Goal: Information Seeking & Learning: Learn about a topic

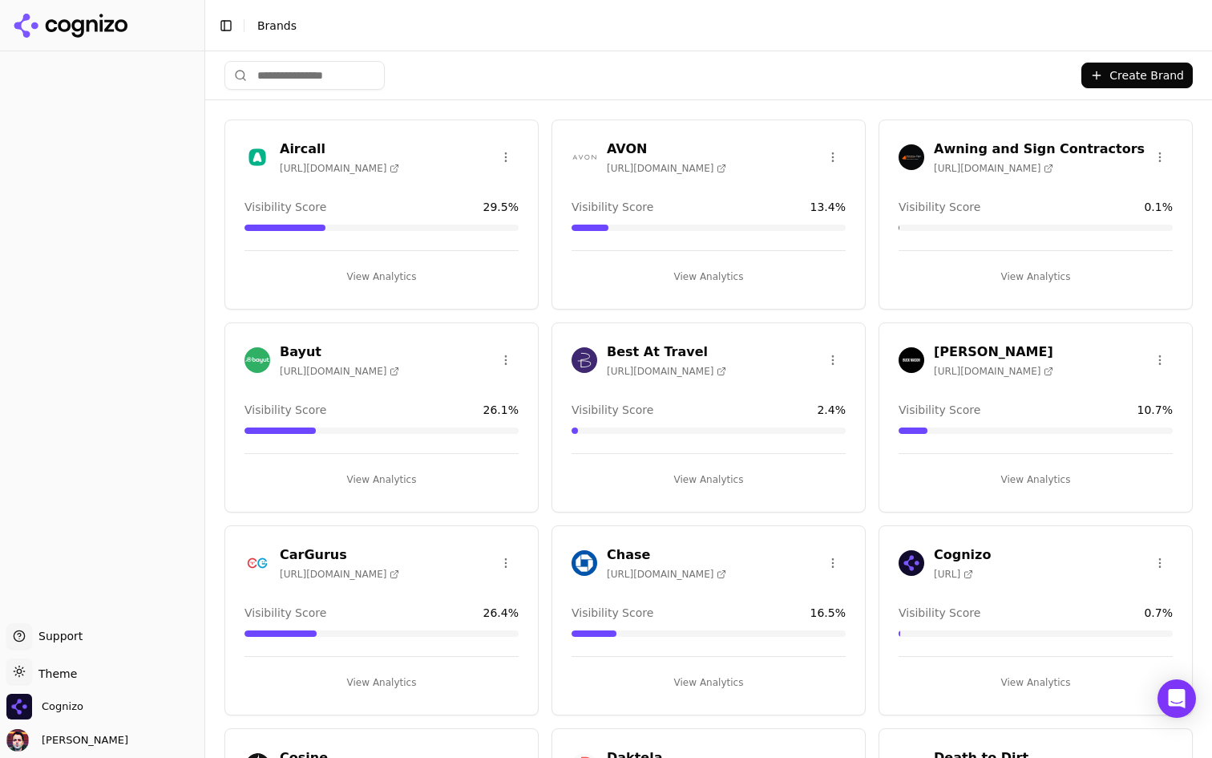
click at [44, 682] on html "Support Support Toggle theme Theme Cognizo [PERSON_NAME] Toggle Sidebar Brands …" at bounding box center [606, 379] width 1212 height 758
click at [68, 617] on div "Dark" at bounding box center [57, 613] width 95 height 26
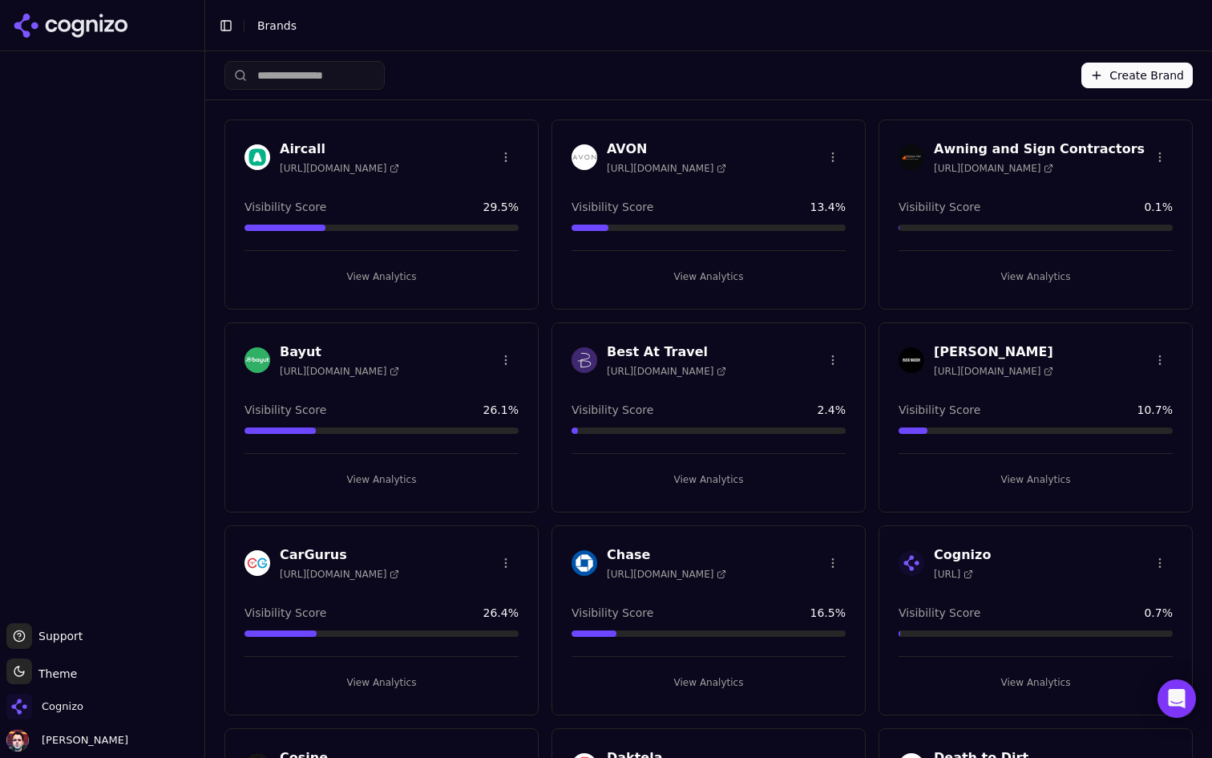
click at [325, 65] on input "search" at bounding box center [304, 75] width 160 height 29
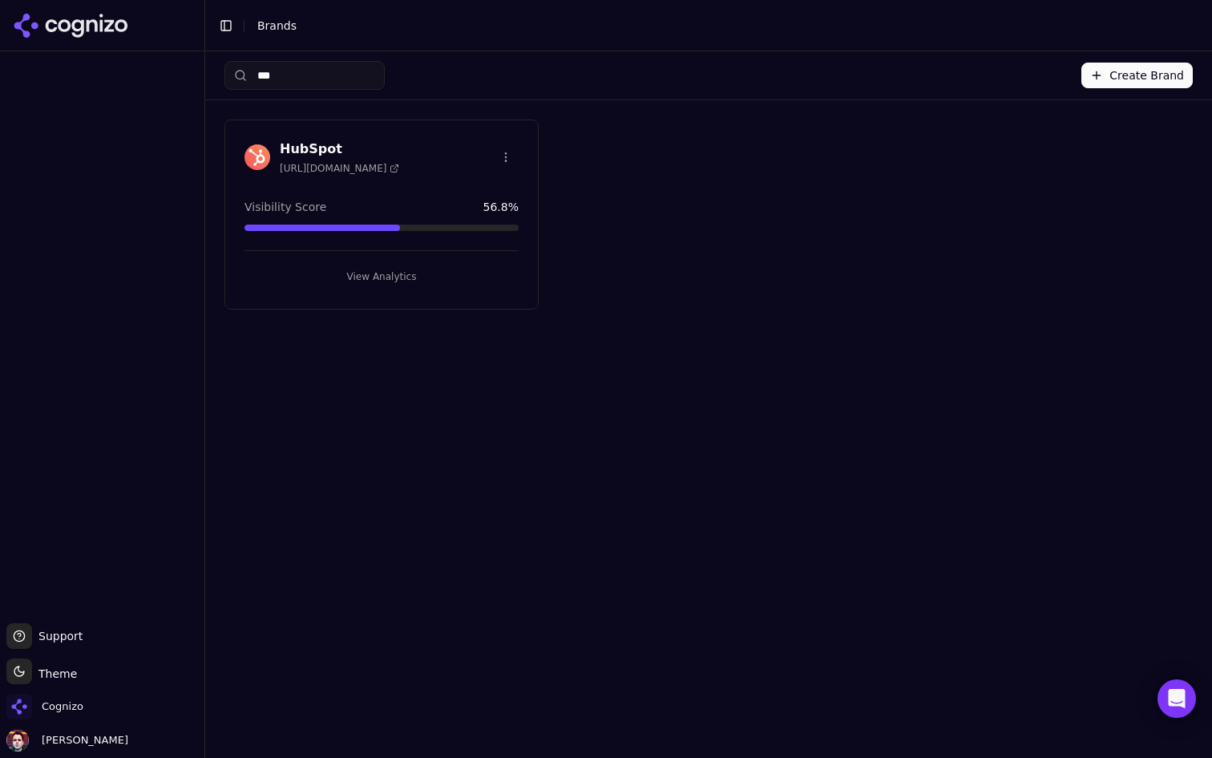
type input "***"
click at [451, 278] on button "View Analytics" at bounding box center [381, 277] width 274 height 26
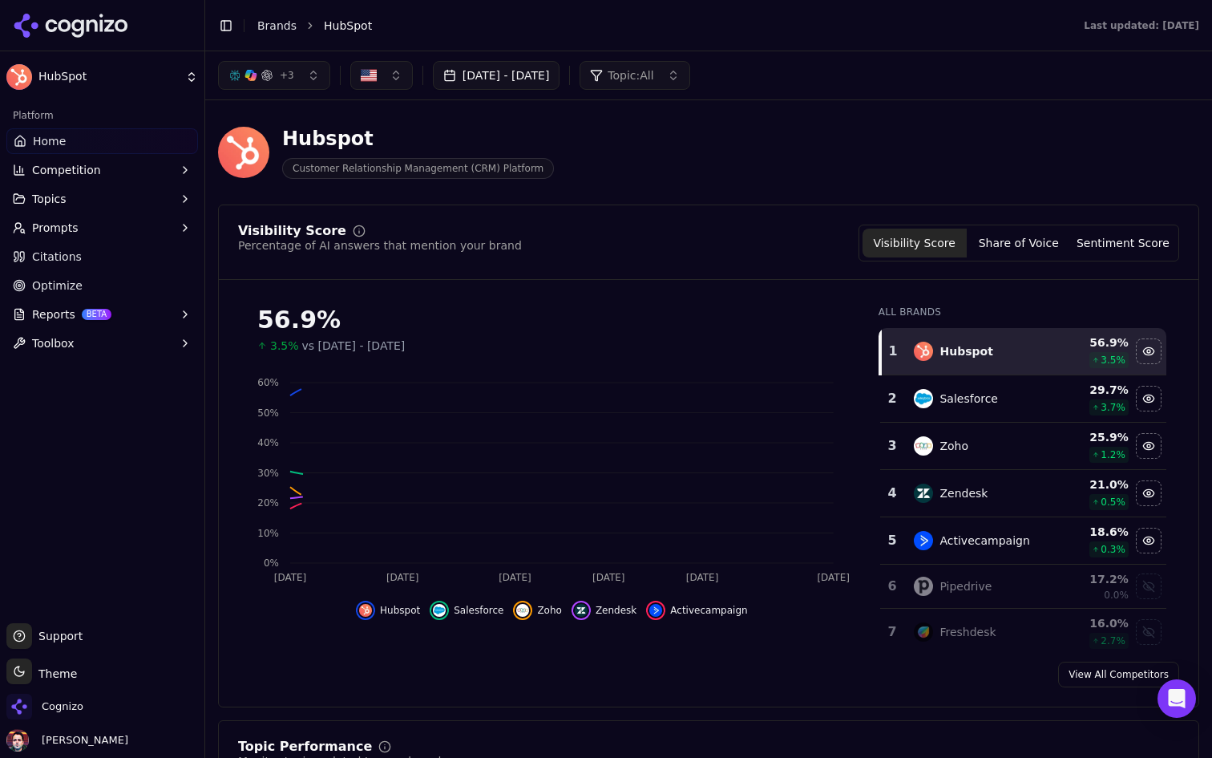
click at [280, 71] on span "+ 3" at bounding box center [287, 75] width 14 height 13
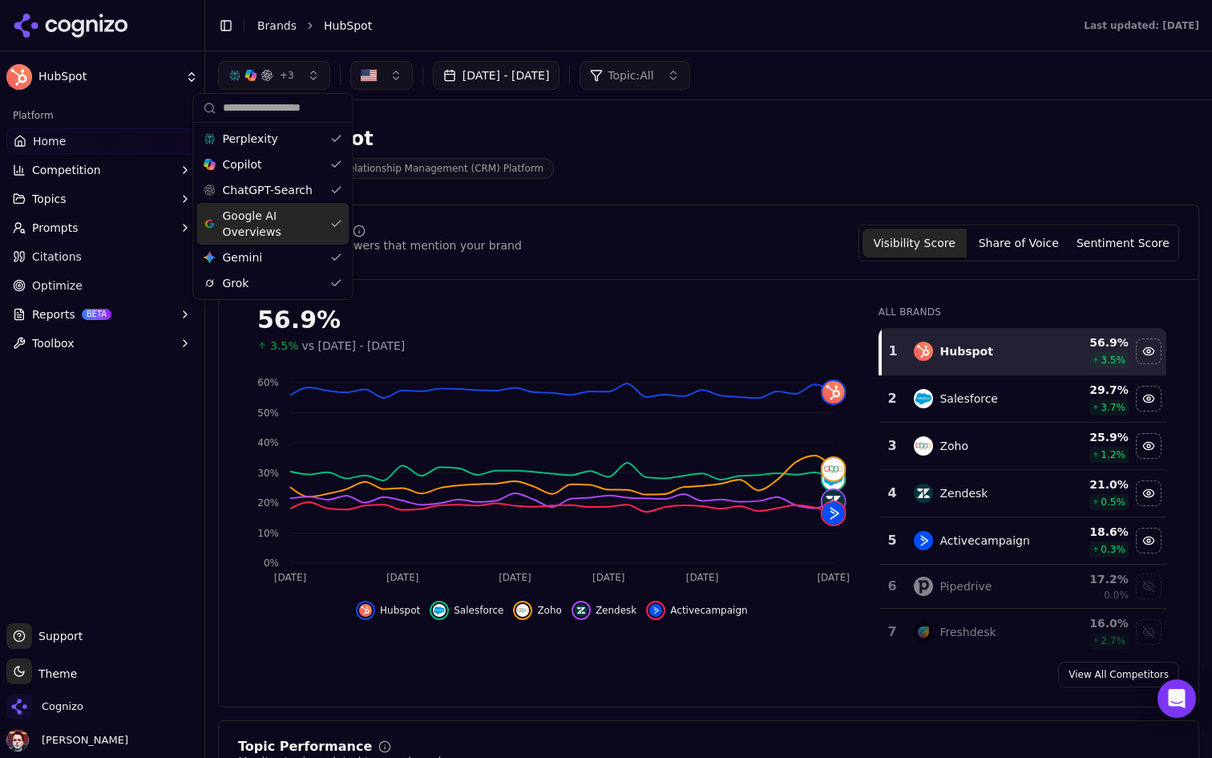
click at [602, 126] on div "Hubspot Customer Relationship Management (CRM) Platform" at bounding box center [577, 152] width 718 height 53
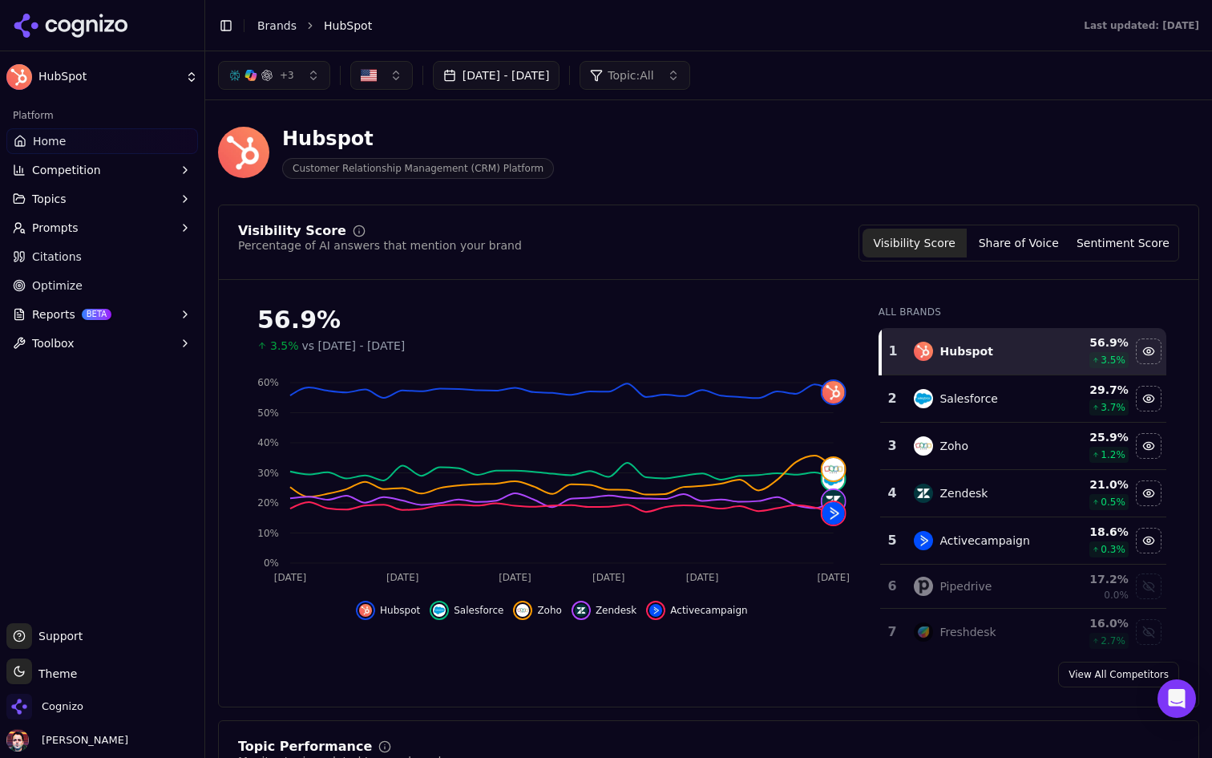
click at [42, 677] on html "HubSpot Platform Home Competition Topics Prompts Citations Optimize Reports BET…" at bounding box center [606, 379] width 1212 height 758
click at [77, 593] on div "Light" at bounding box center [57, 587] width 95 height 26
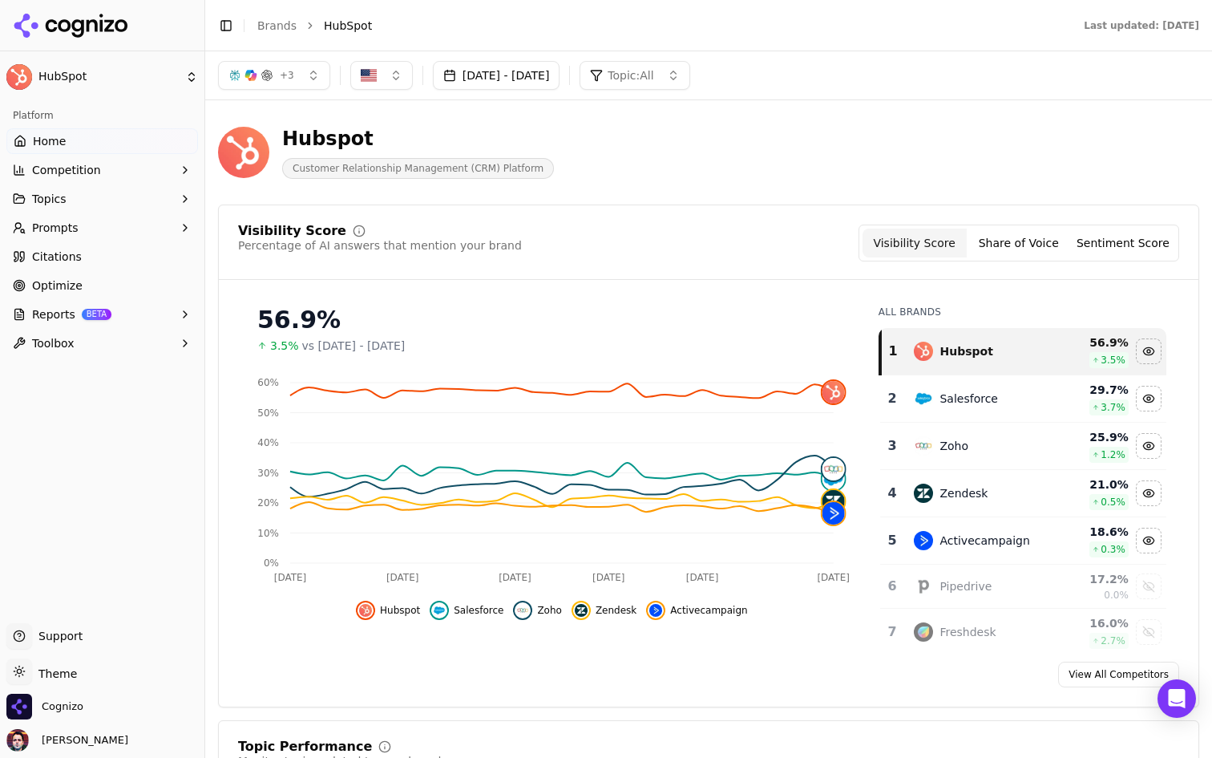
click at [602, 200] on header "Hubspot Customer Relationship Management (CRM) Platform" at bounding box center [708, 158] width 981 height 91
click at [161, 168] on button "Competition" at bounding box center [102, 170] width 192 height 26
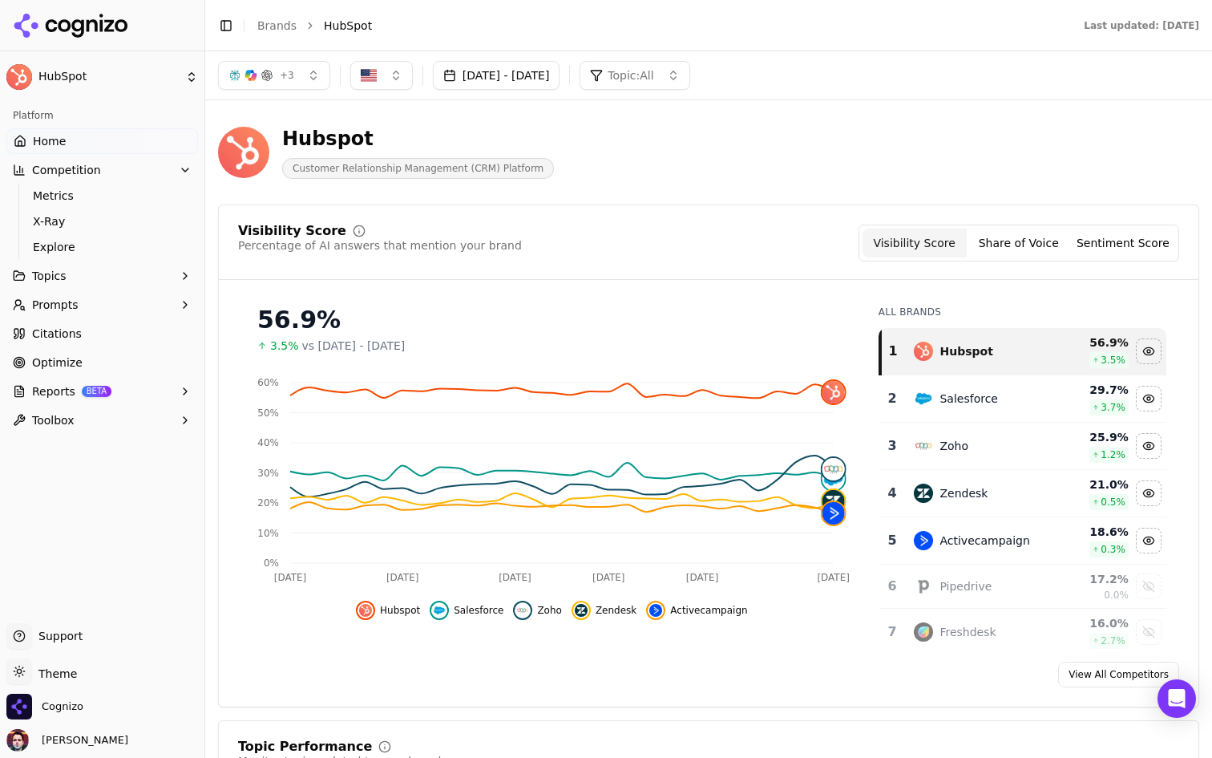
click at [115, 357] on link "Optimize" at bounding box center [102, 362] width 192 height 26
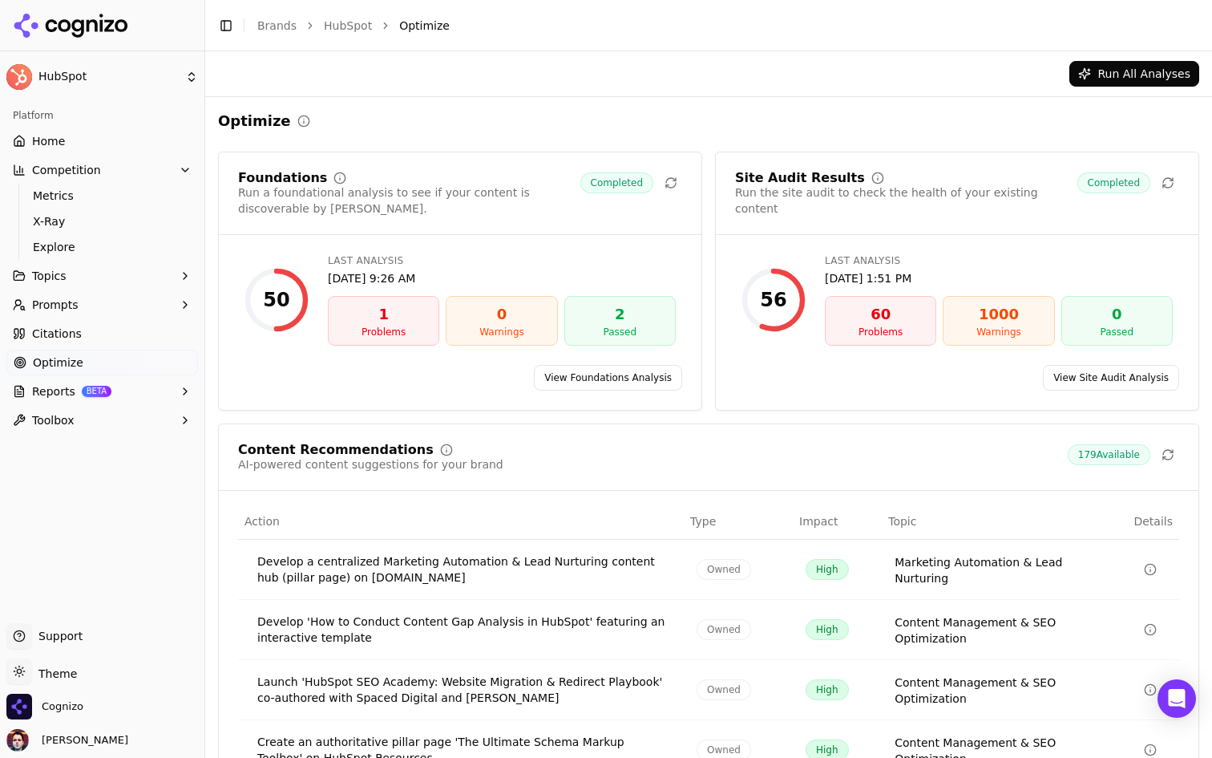
click at [219, 17] on button "Toggle Sidebar" at bounding box center [226, 25] width 22 height 22
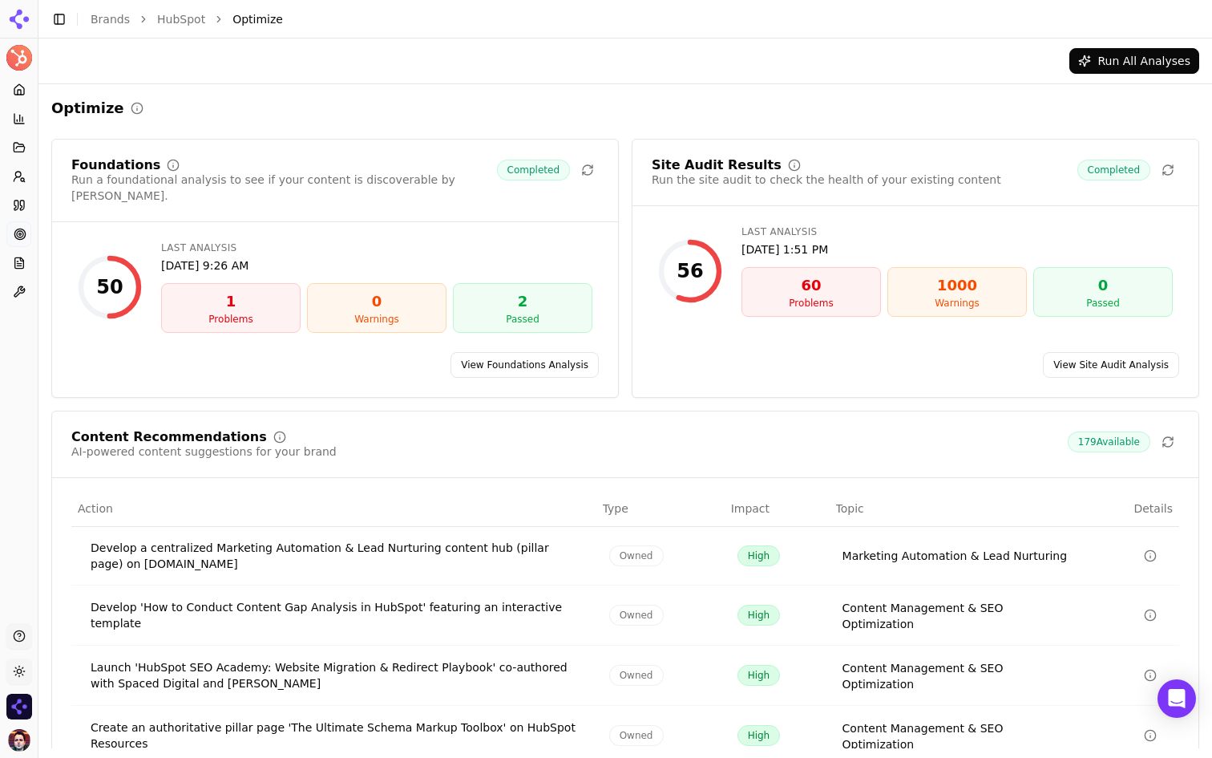
click at [516, 361] on link "View Foundations Analysis" at bounding box center [525, 365] width 148 height 26
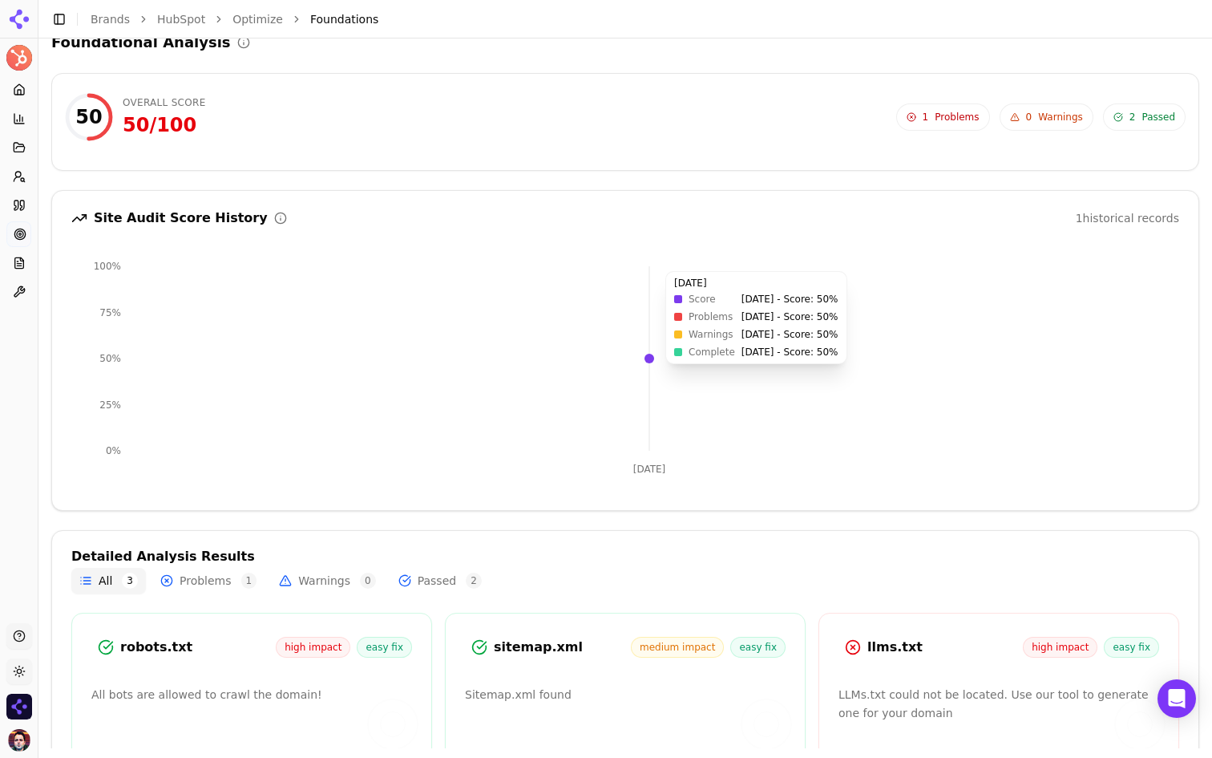
scroll to position [180, 0]
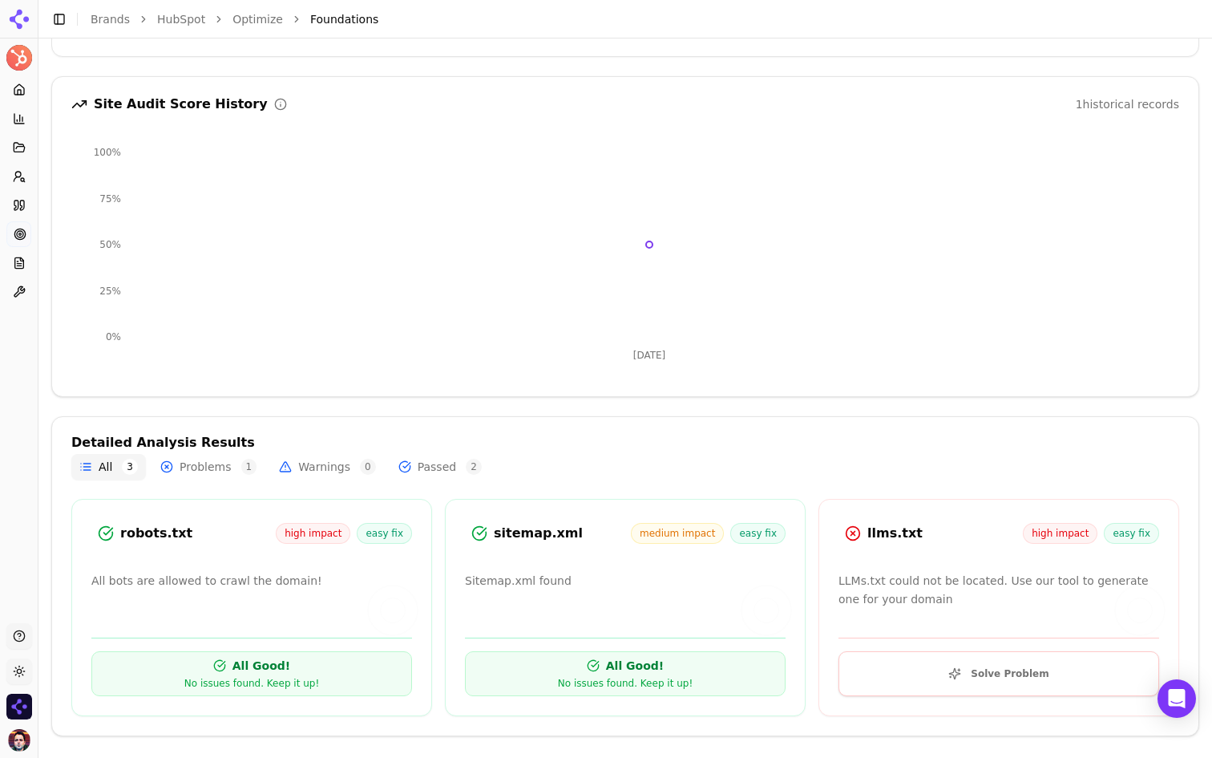
click at [966, 671] on button "Solve Problem" at bounding box center [998, 673] width 321 height 45
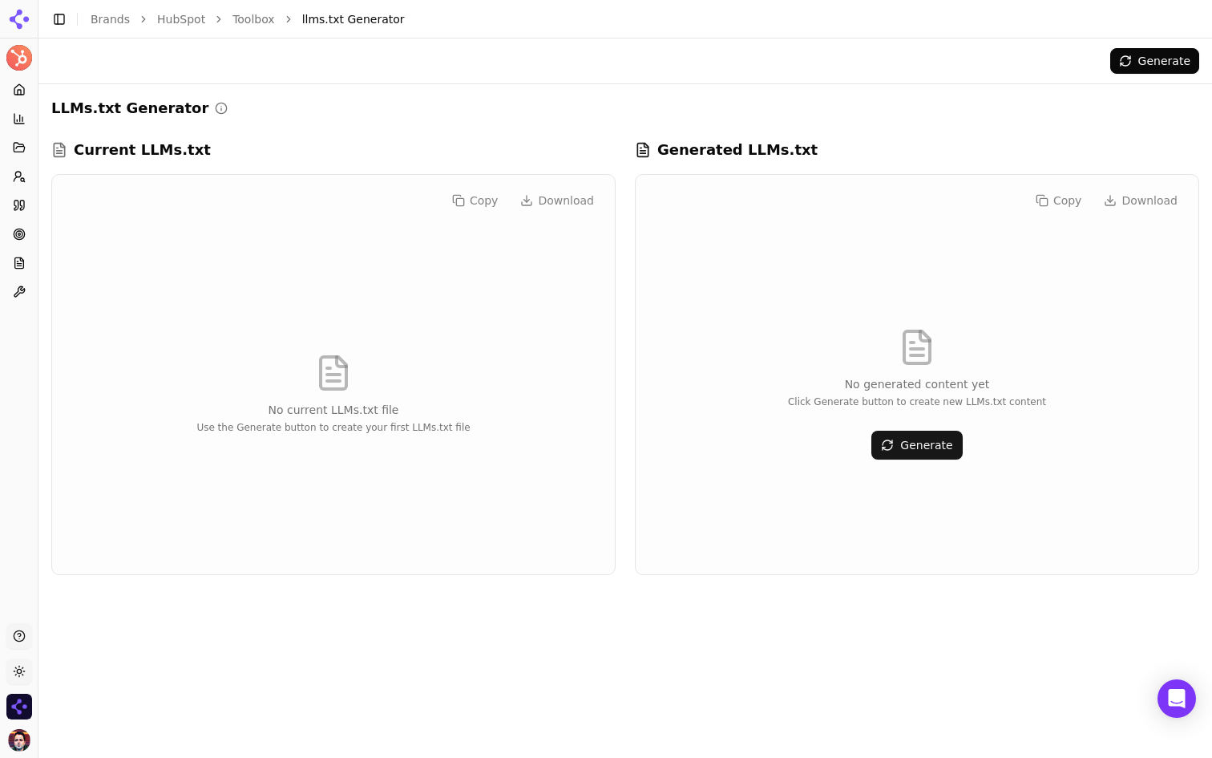
click at [915, 446] on button "Generate" at bounding box center [916, 444] width 91 height 29
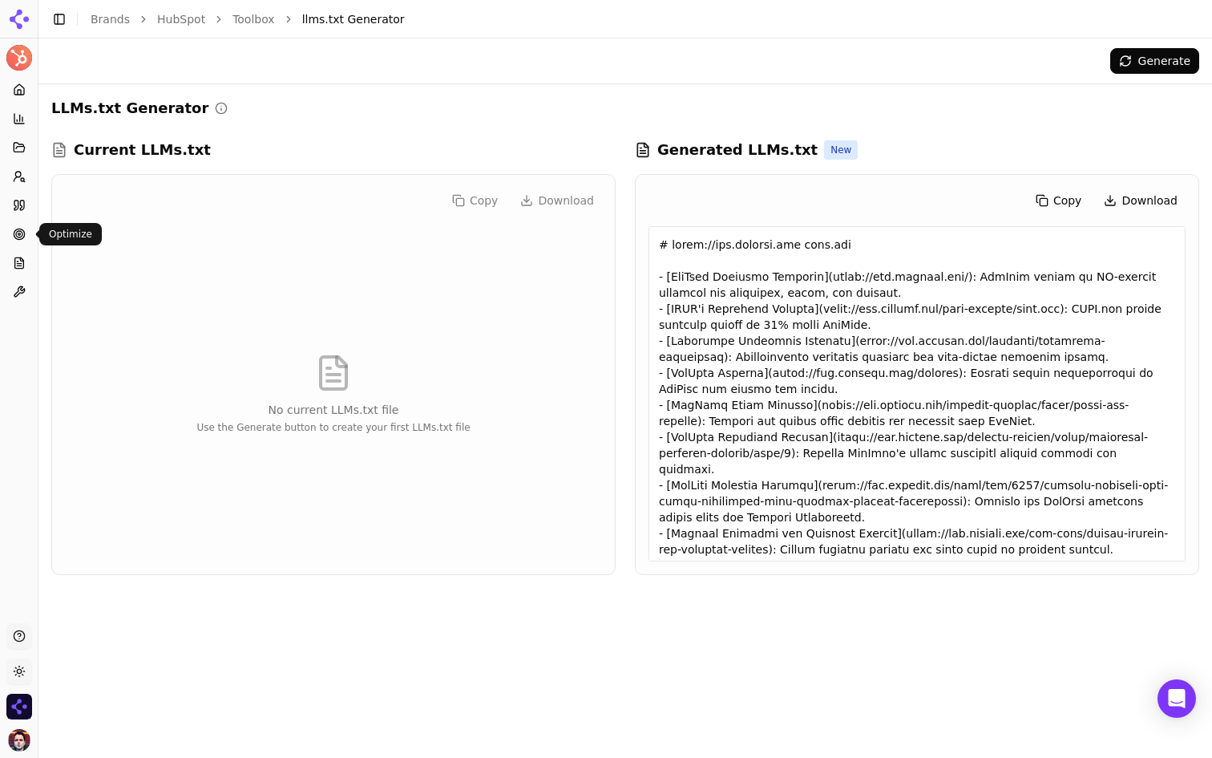
click at [20, 240] on link "Optimize" at bounding box center [18, 234] width 25 height 26
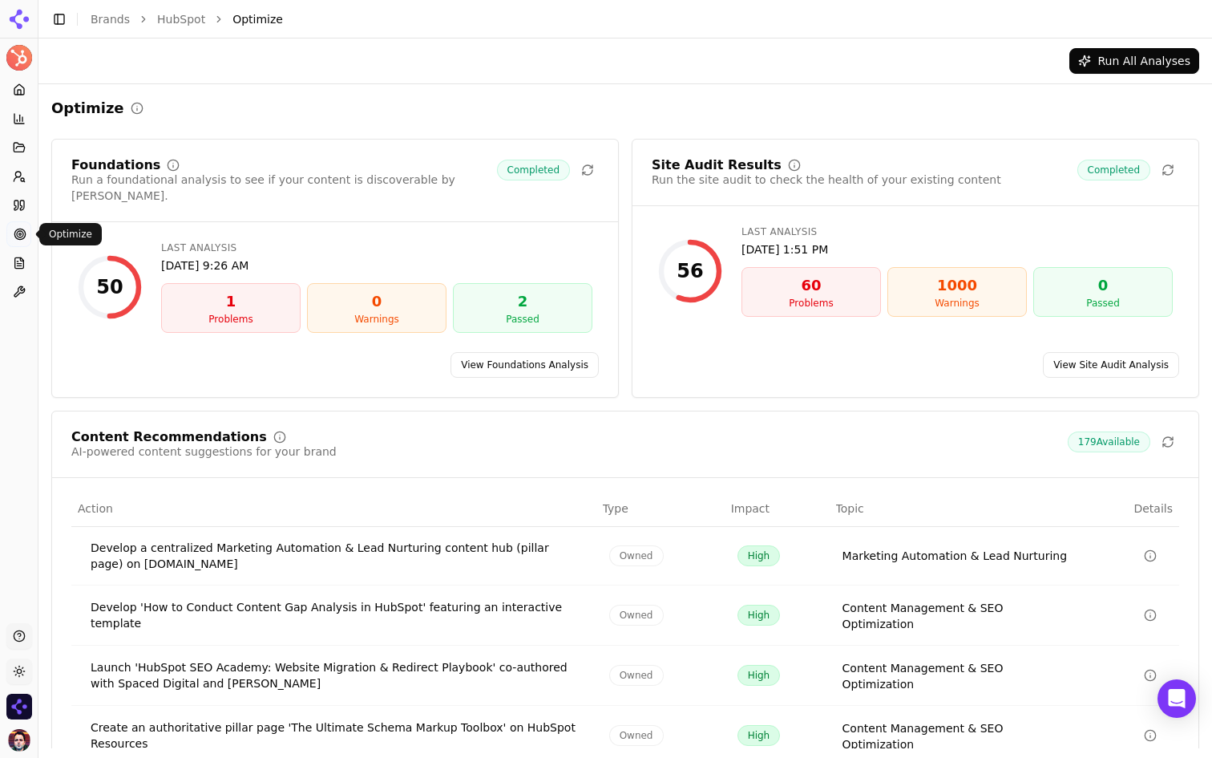
click at [912, 108] on div "Optimize" at bounding box center [625, 108] width 1148 height 22
click at [1110, 352] on link "View Site Audit Analysis" at bounding box center [1111, 365] width 136 height 26
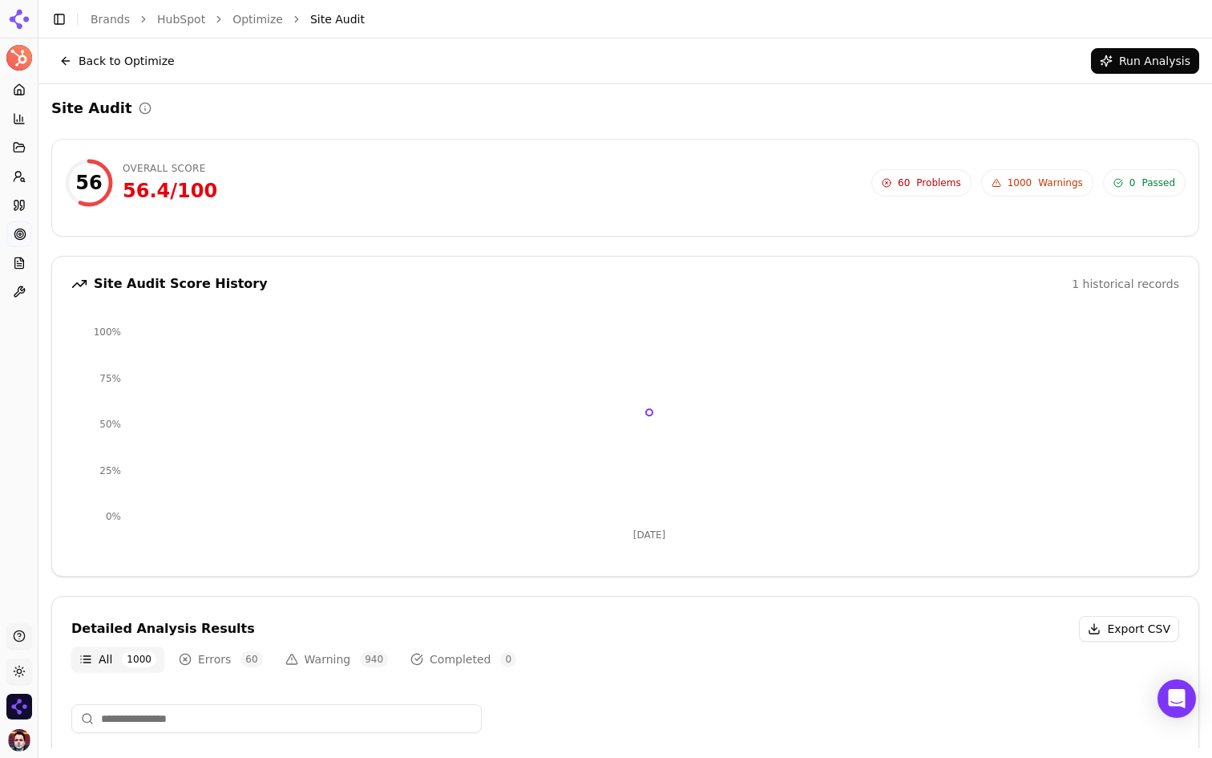
click at [155, 51] on button "Back to Optimize" at bounding box center [116, 61] width 131 height 26
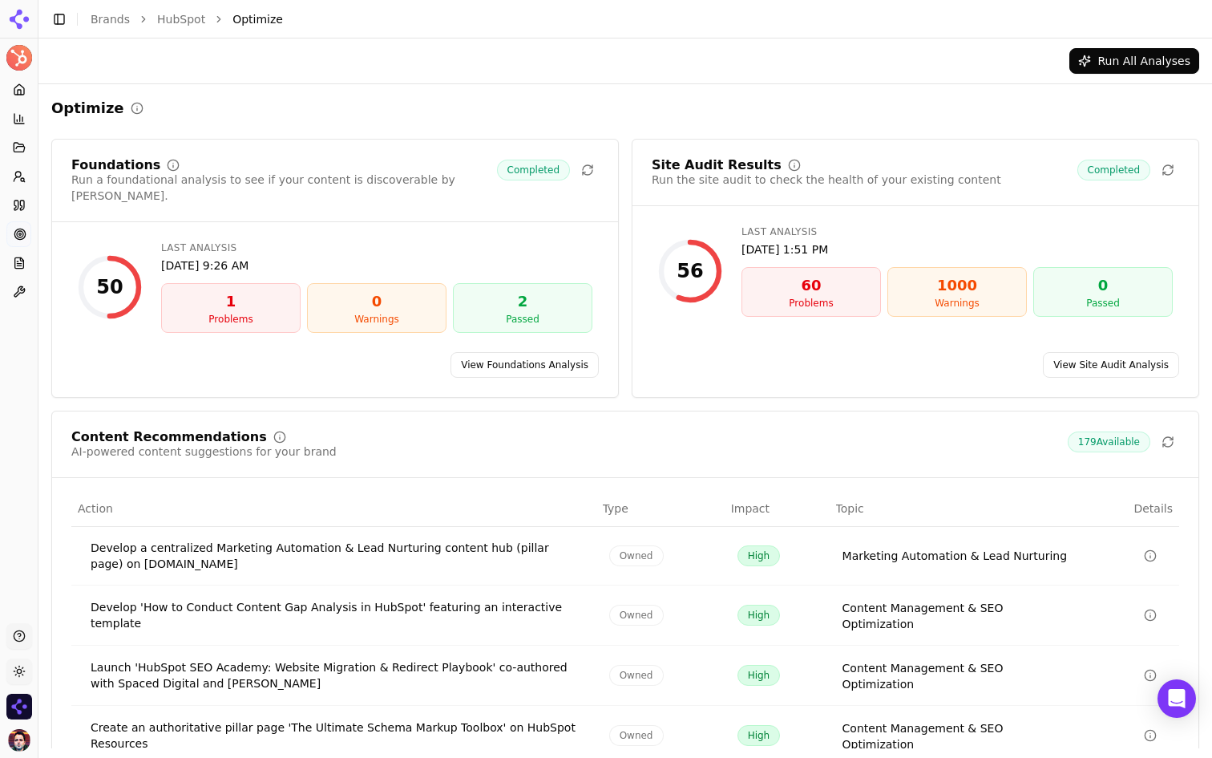
scroll to position [105, 0]
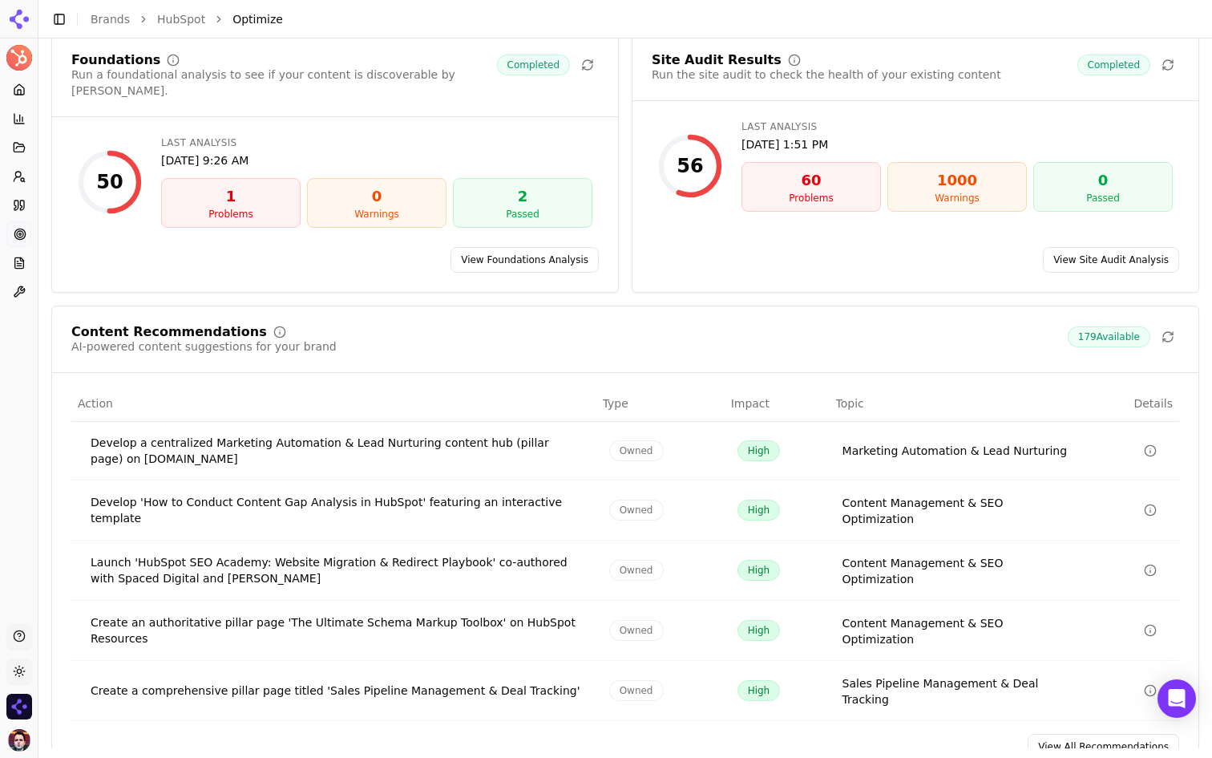
click at [1089, 733] on link "View All Recommendations" at bounding box center [1104, 746] width 152 height 26
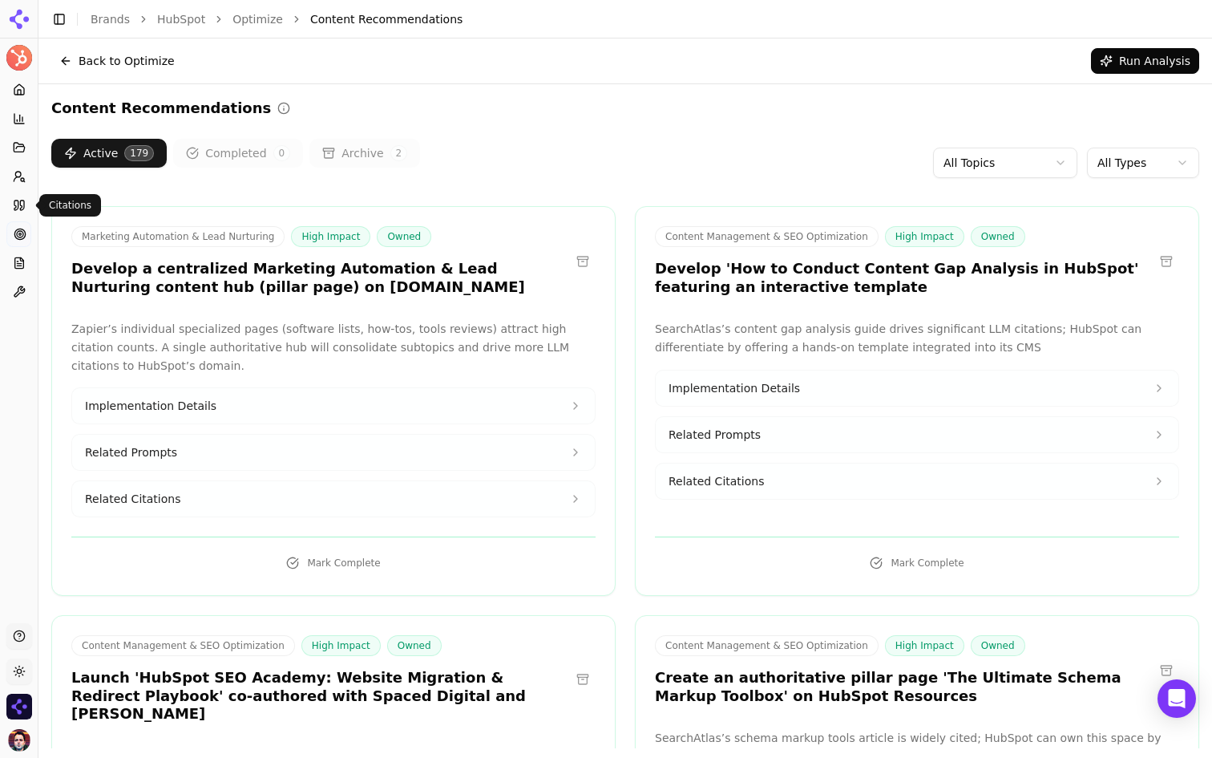
click at [13, 205] on icon at bounding box center [19, 205] width 13 height 13
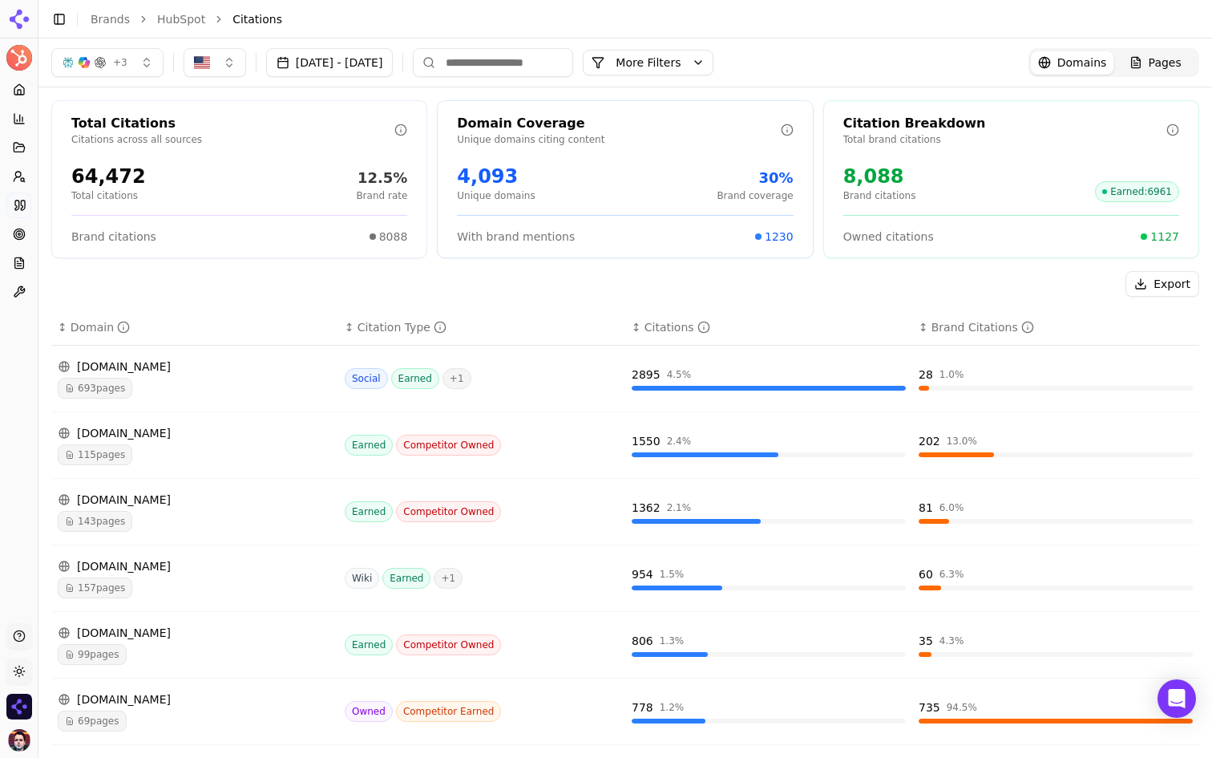
click at [252, 381] on div "693 pages" at bounding box center [195, 388] width 274 height 21
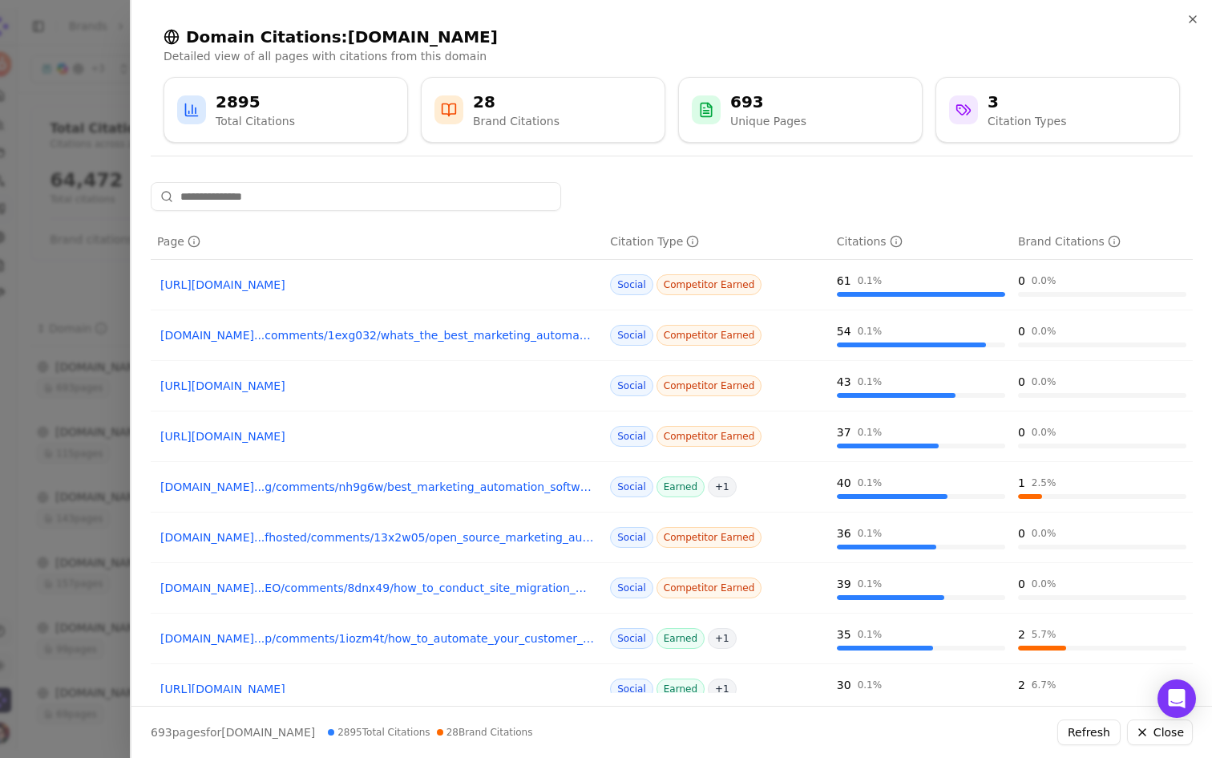
click at [100, 261] on div at bounding box center [606, 379] width 1212 height 758
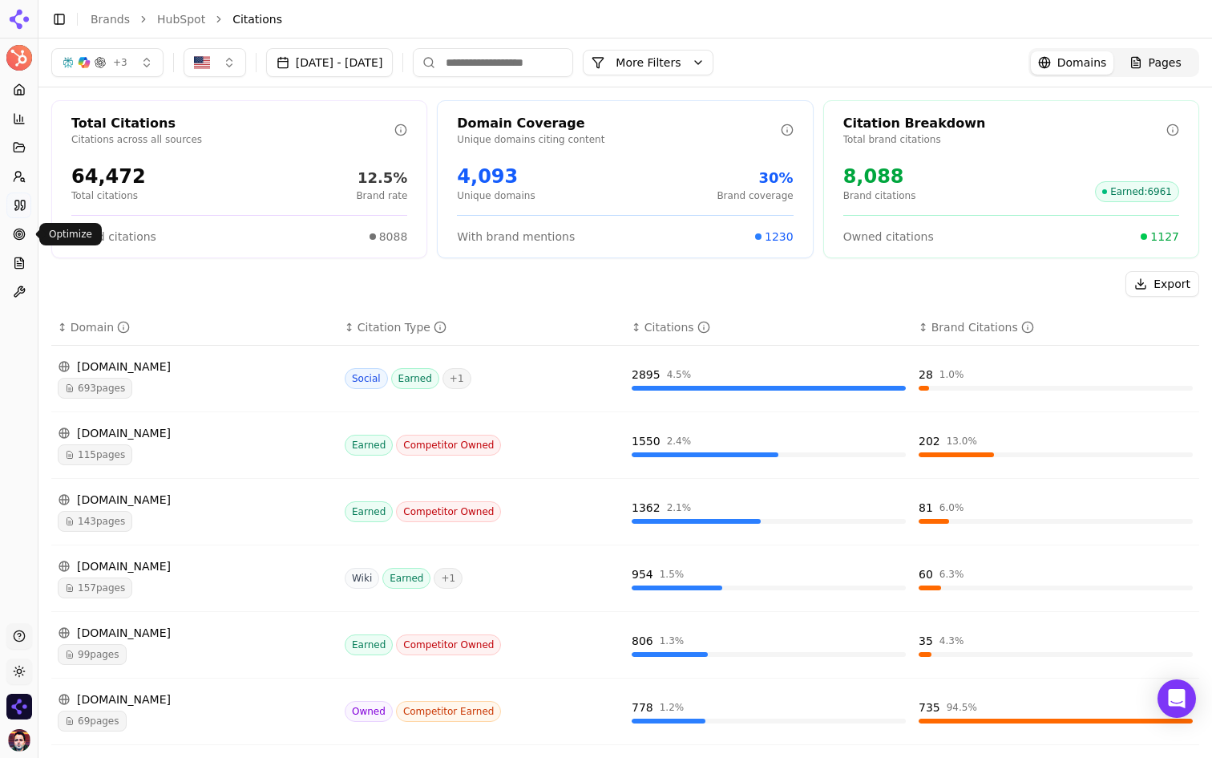
click at [13, 238] on icon at bounding box center [19, 234] width 13 height 13
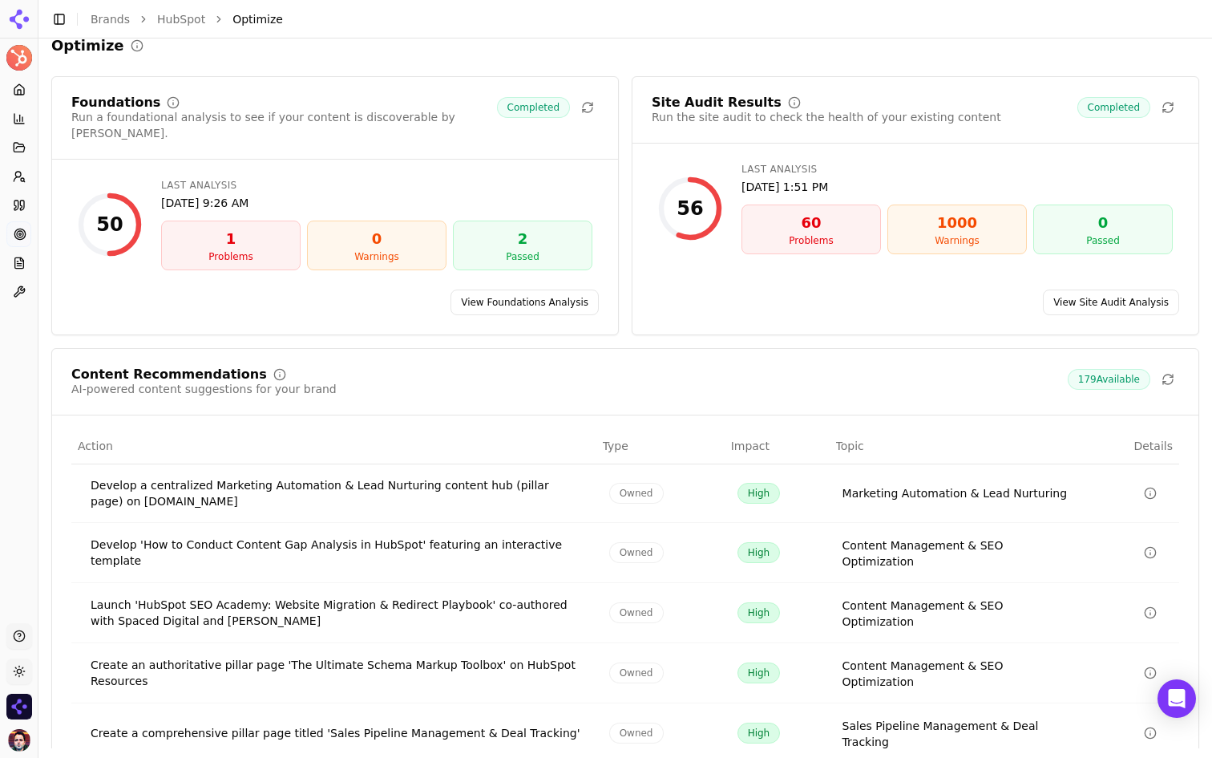
scroll to position [105, 0]
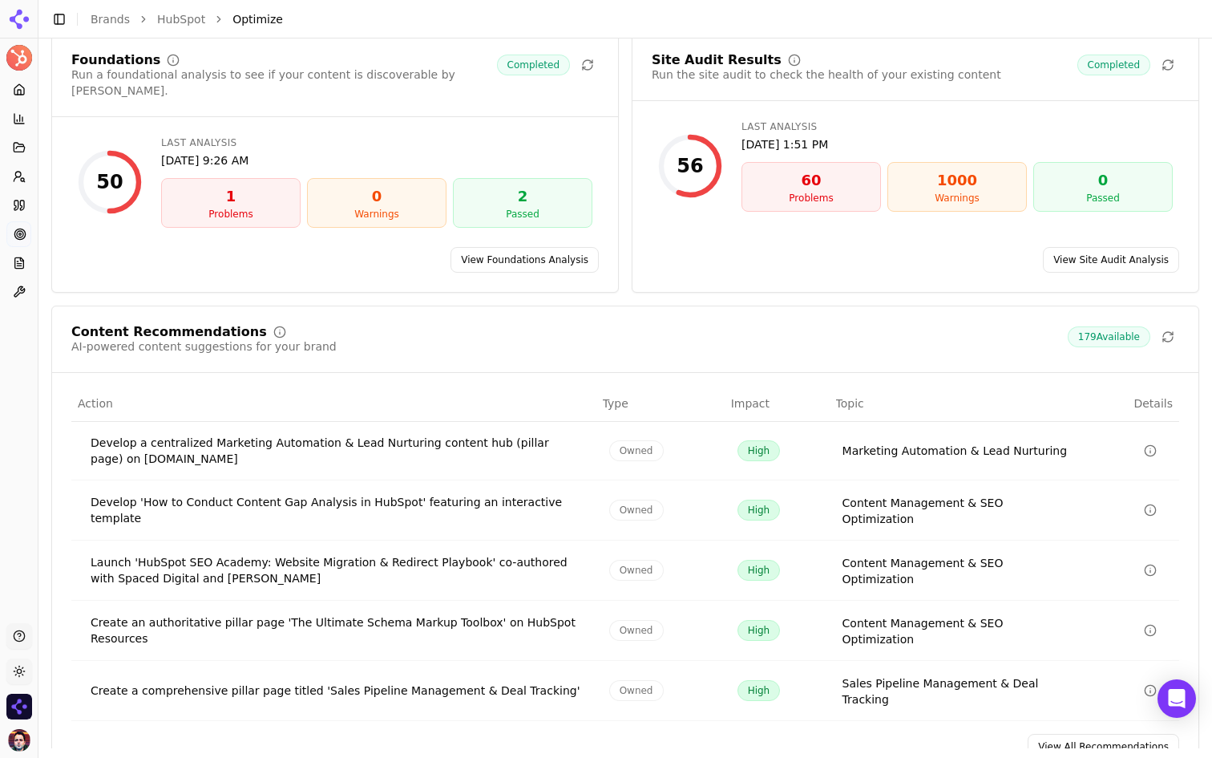
click at [1086, 733] on link "View All Recommendations" at bounding box center [1104, 746] width 152 height 26
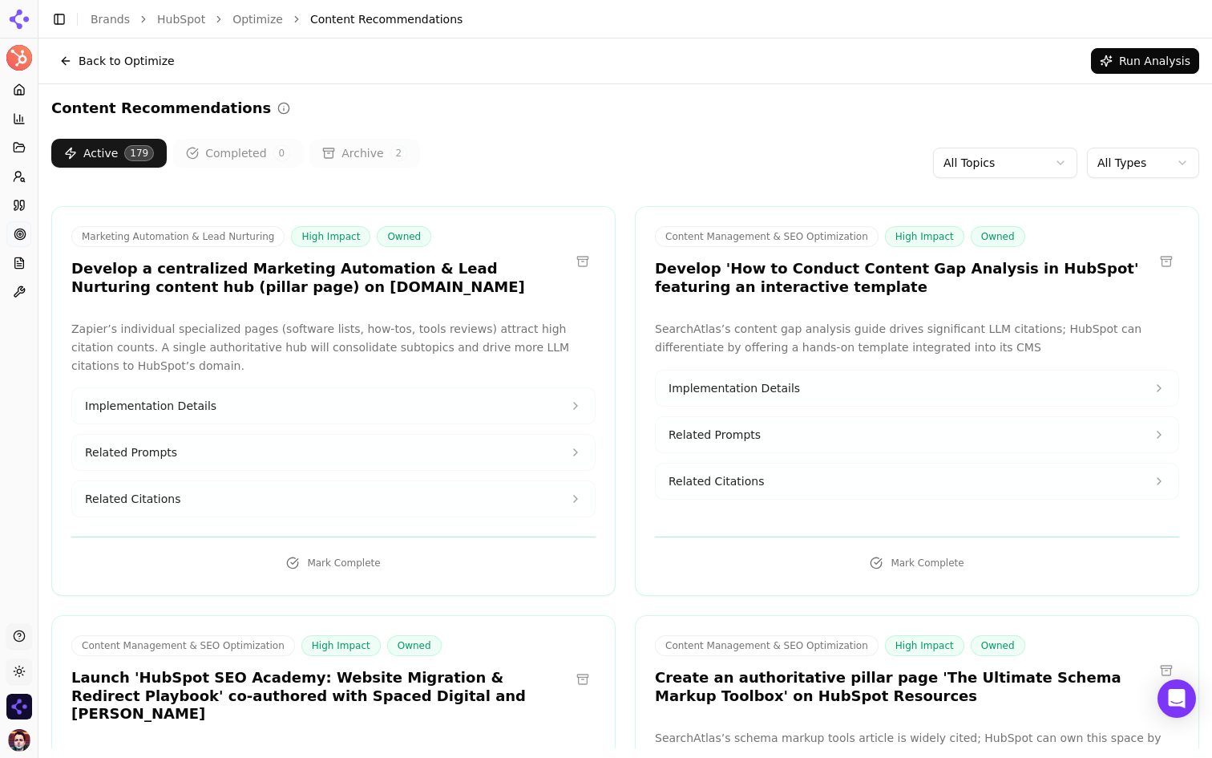
click at [629, 161] on div "Active 179 Completed 0 Archive 2 All Topics All Types" at bounding box center [625, 163] width 1148 height 48
click at [840, 389] on button "Implementation Details" at bounding box center [917, 387] width 523 height 35
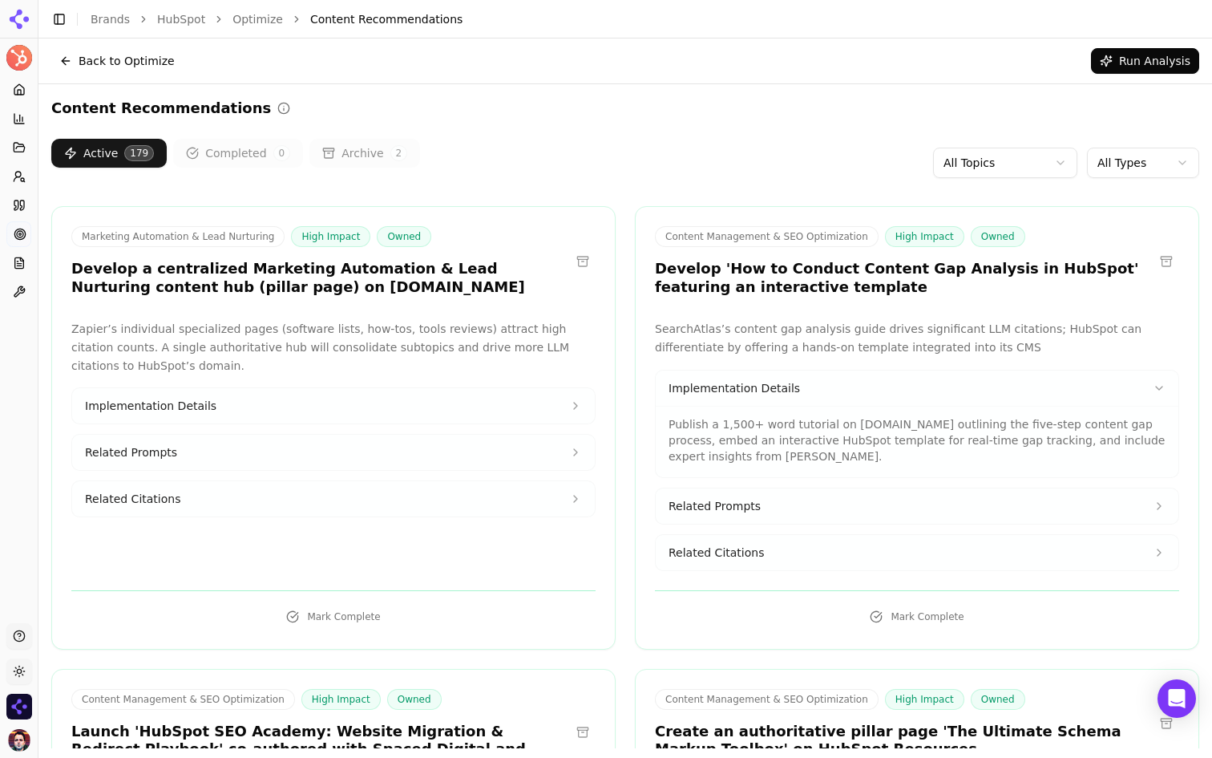
click at [1138, 160] on html "HubSpot Platform Home Competition Topics Prompts Citations Optimize Reports Too…" at bounding box center [606, 379] width 1212 height 758
click at [60, 22] on button "Toggle Sidebar" at bounding box center [59, 19] width 22 height 22
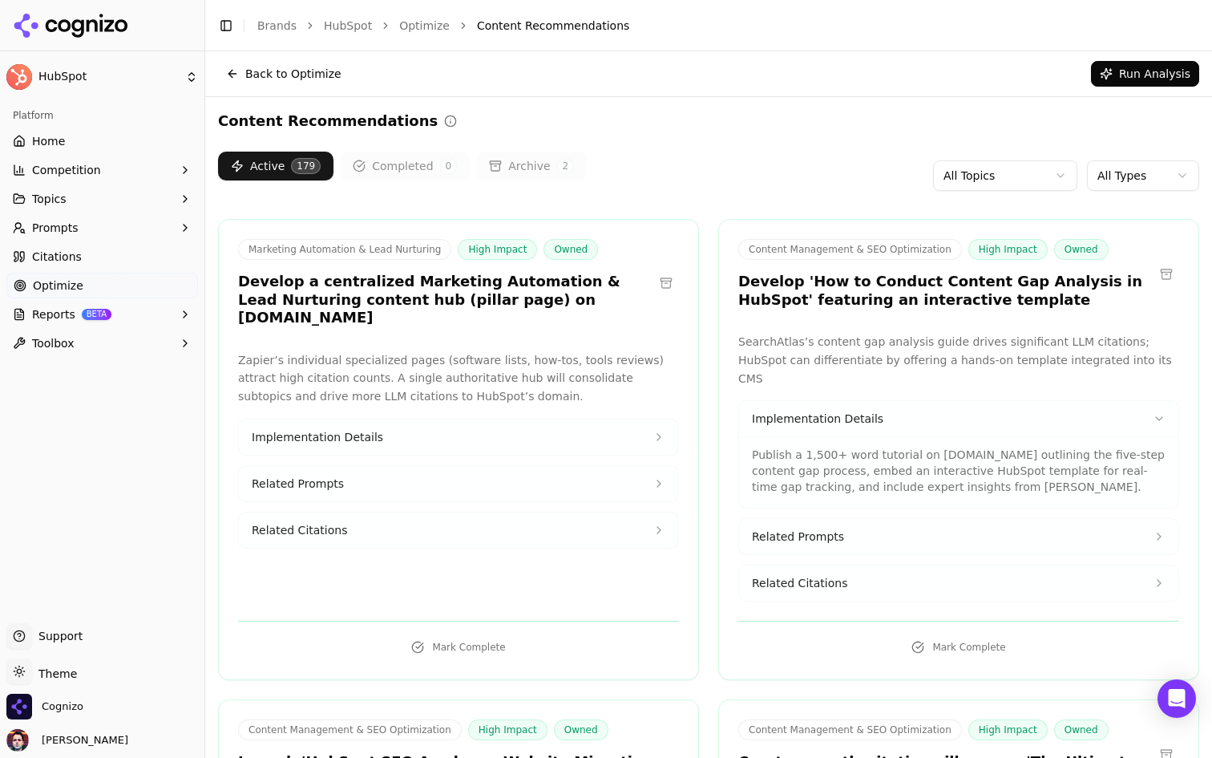
click at [97, 131] on link "Home" at bounding box center [102, 141] width 192 height 26
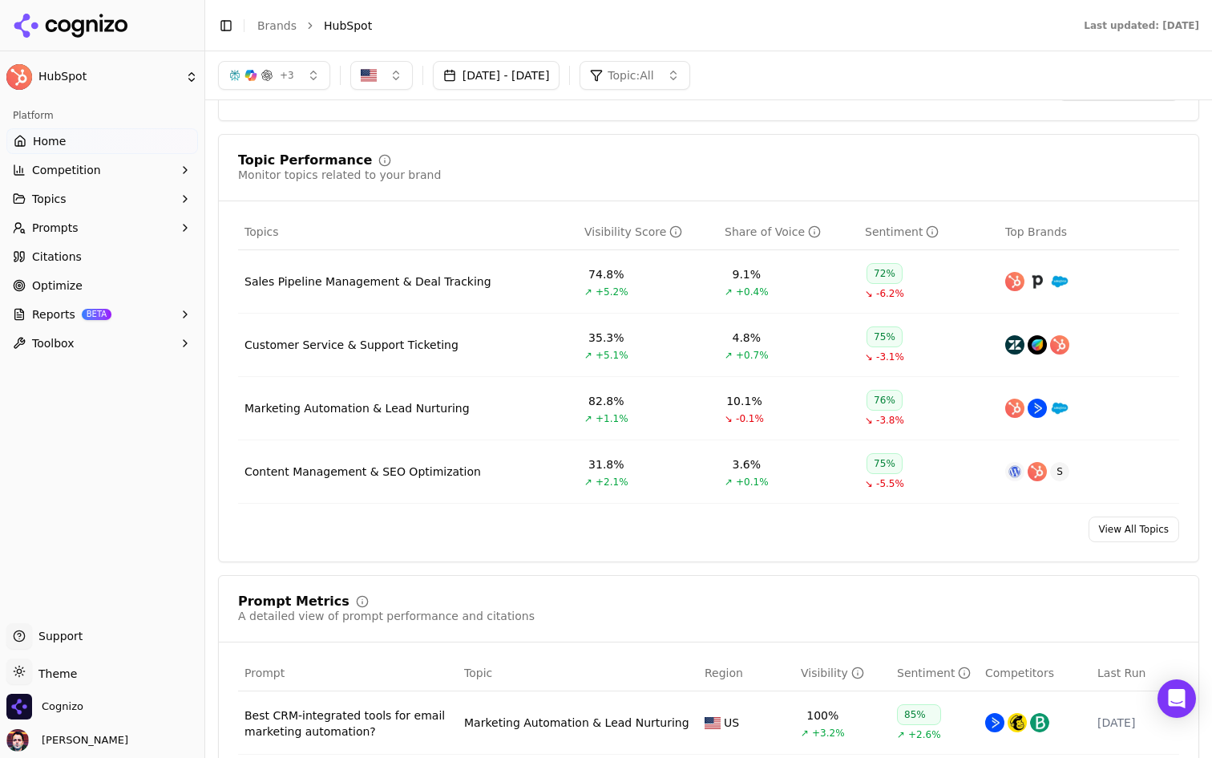
scroll to position [587, 0]
click at [371, 284] on div "Sales Pipeline Management & Deal Tracking" at bounding box center [367, 281] width 247 height 16
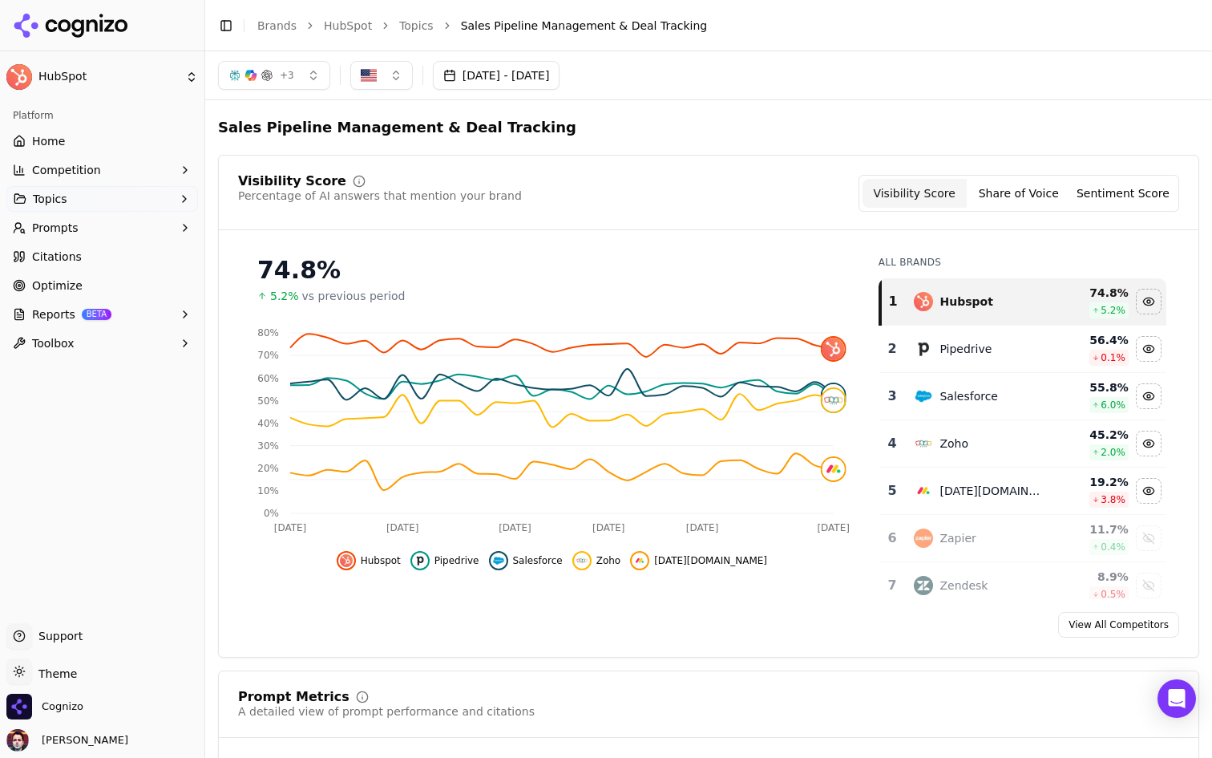
click at [1010, 181] on button "Share of Voice" at bounding box center [1019, 193] width 104 height 29
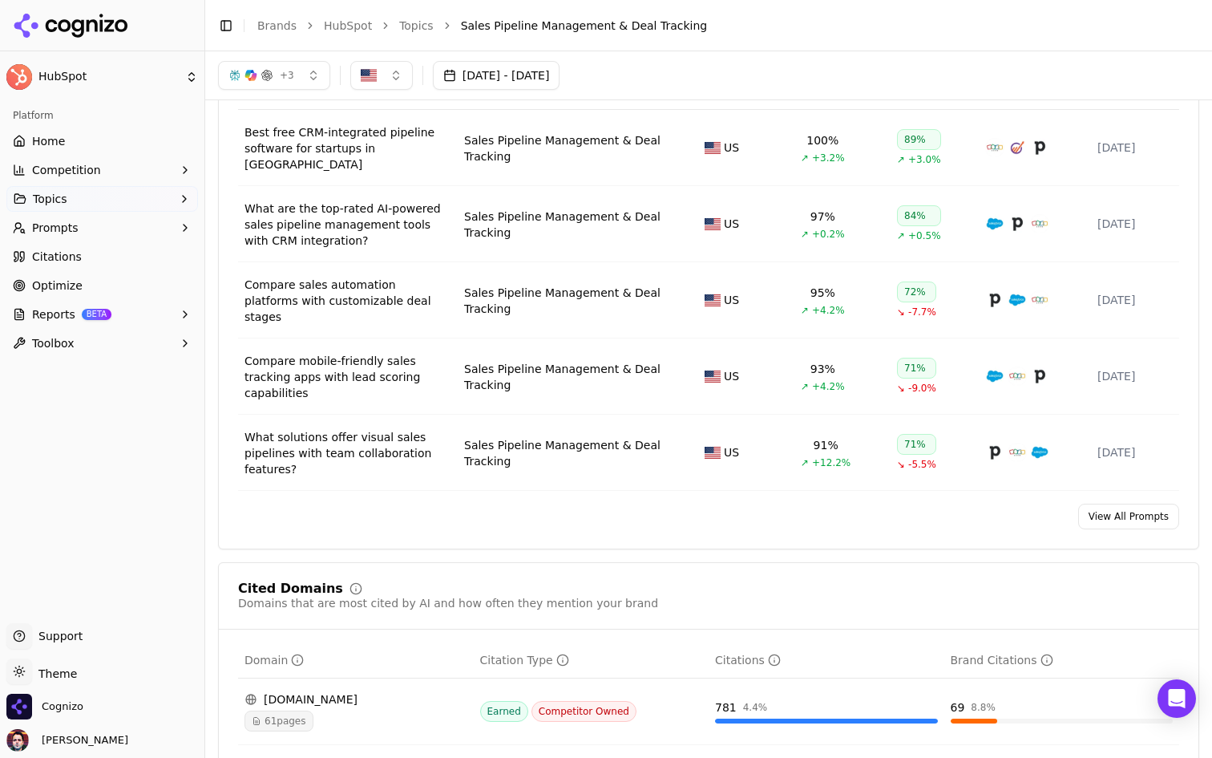
scroll to position [644, 0]
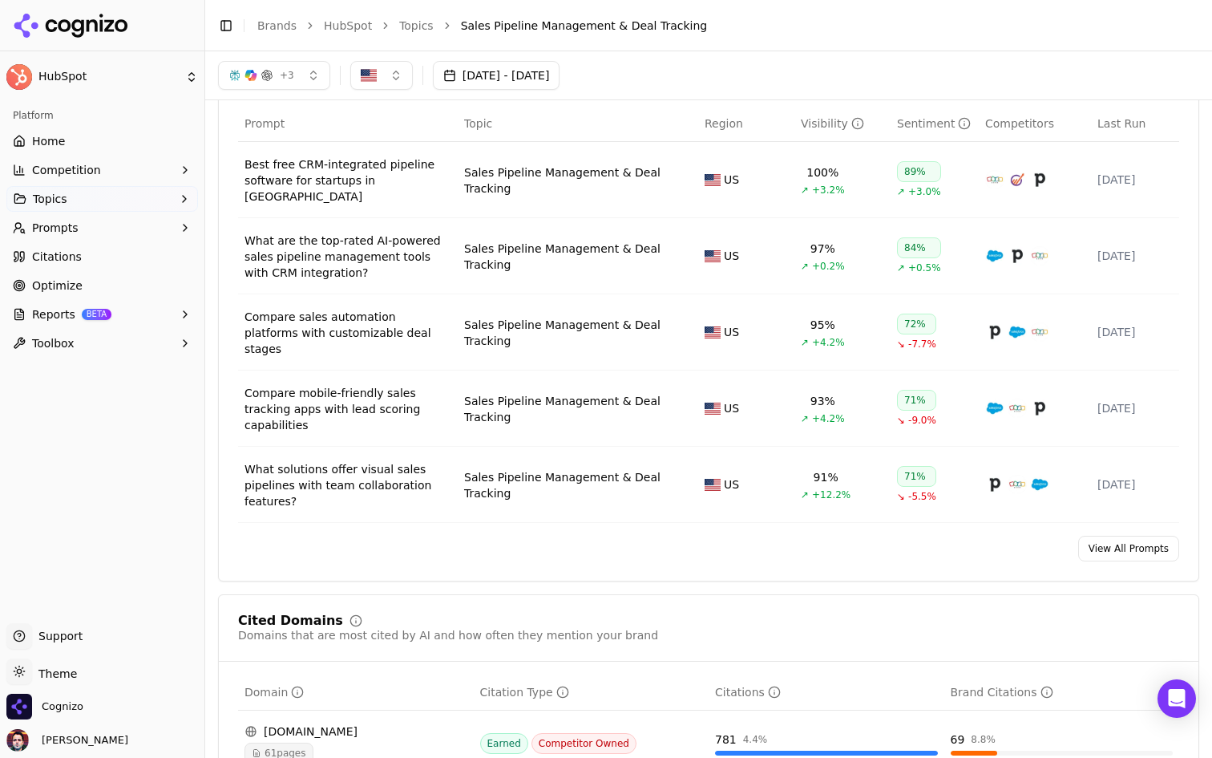
click at [1145, 535] on link "View All Prompts" at bounding box center [1128, 548] width 101 height 26
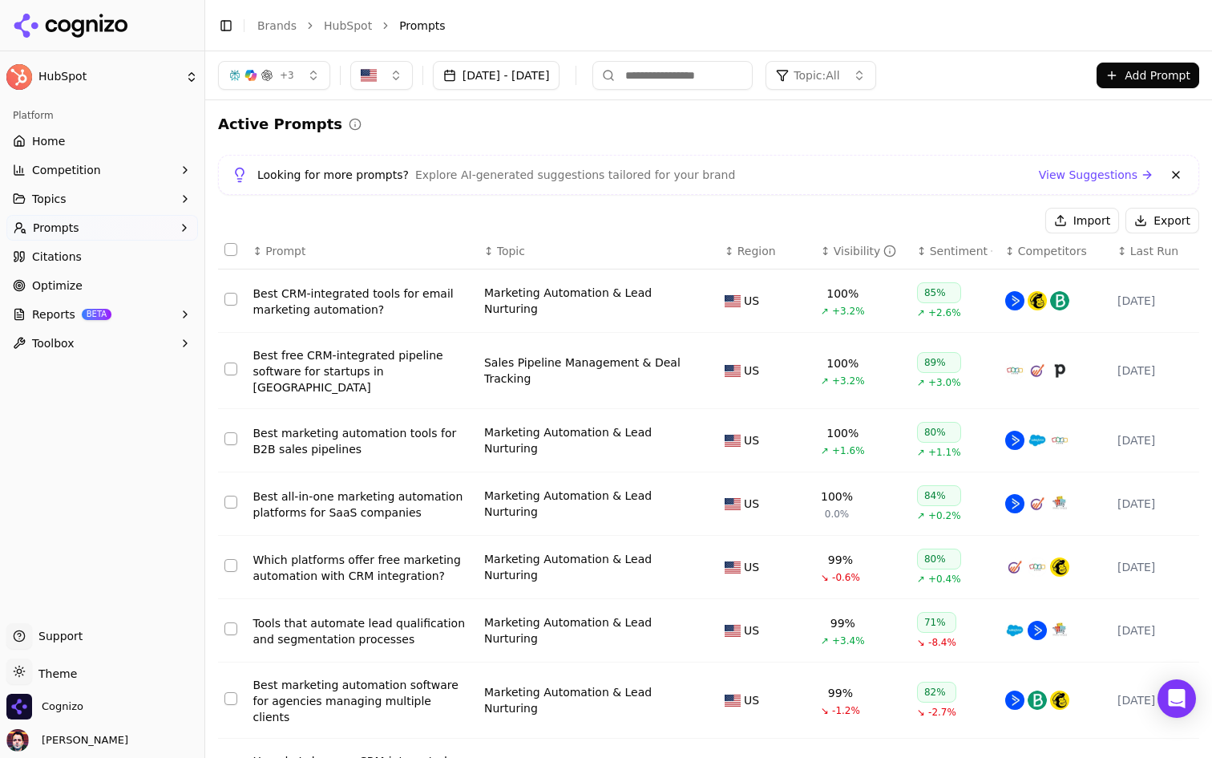
click at [372, 295] on div "Best CRM-integrated tools for email marketing automation?" at bounding box center [362, 301] width 218 height 32
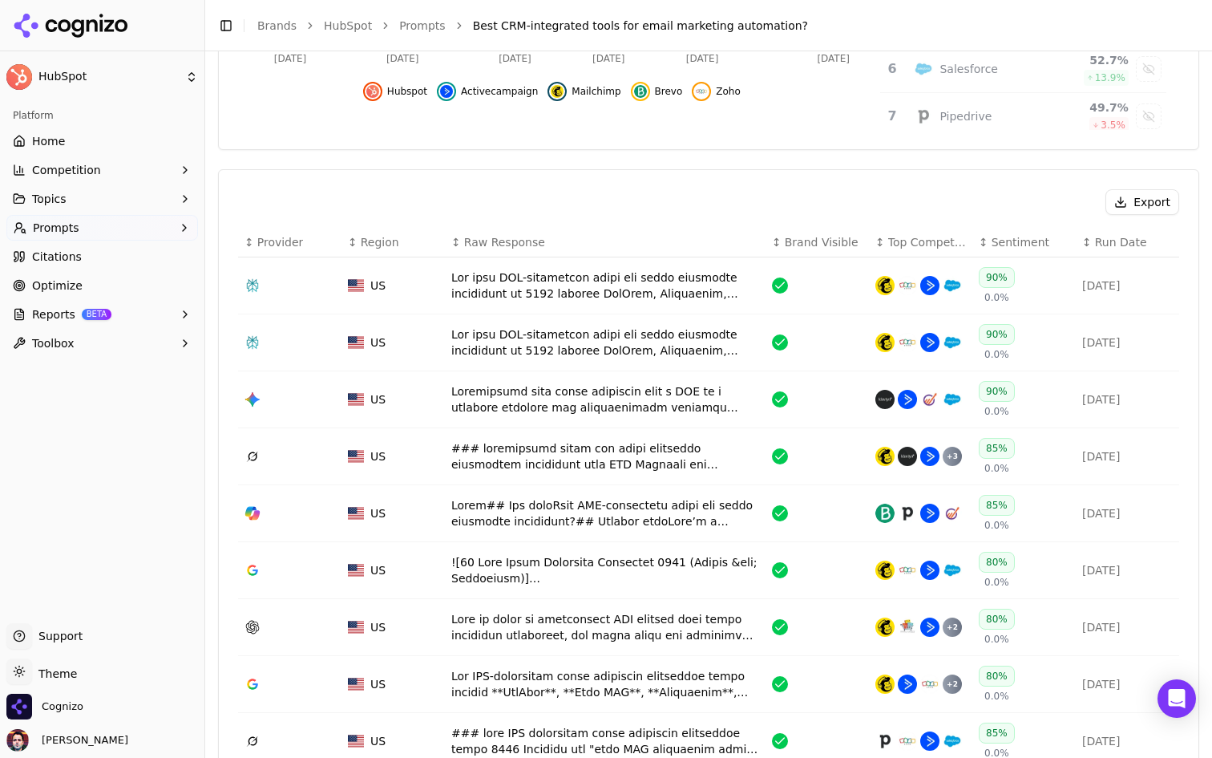
scroll to position [487, 0]
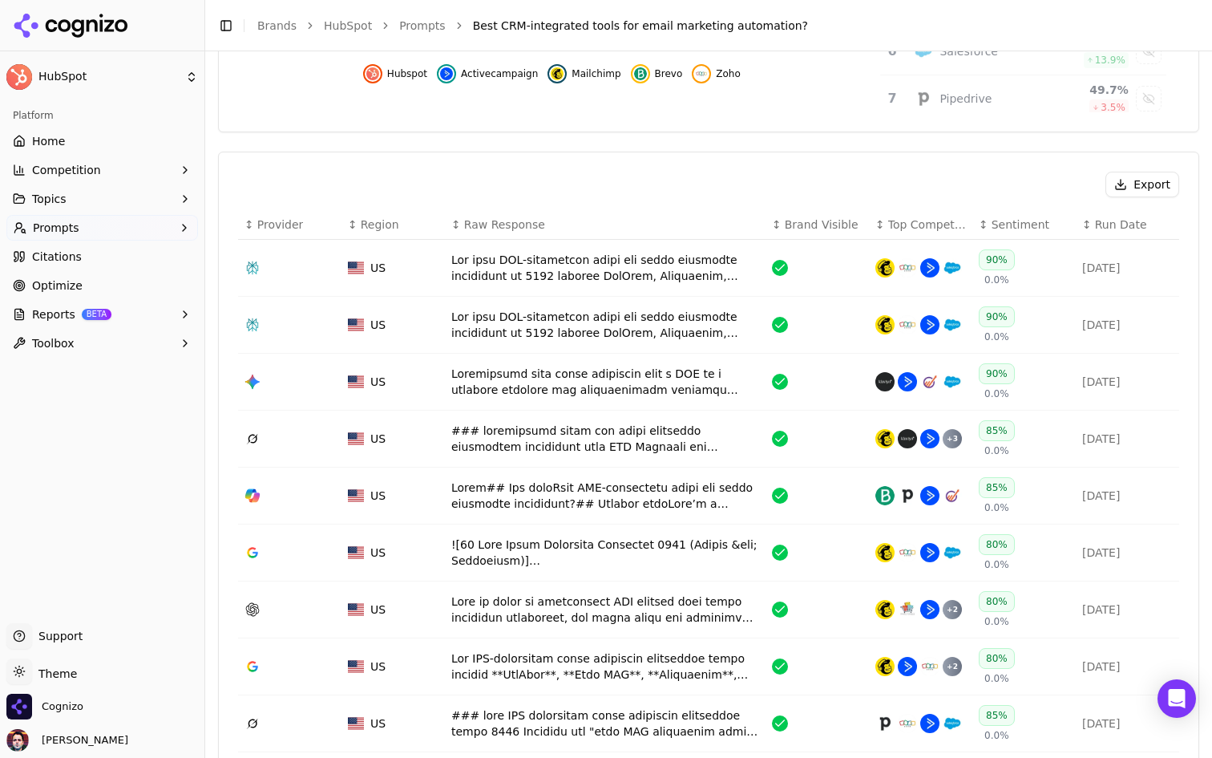
click at [557, 279] on div "Data table" at bounding box center [605, 268] width 308 height 32
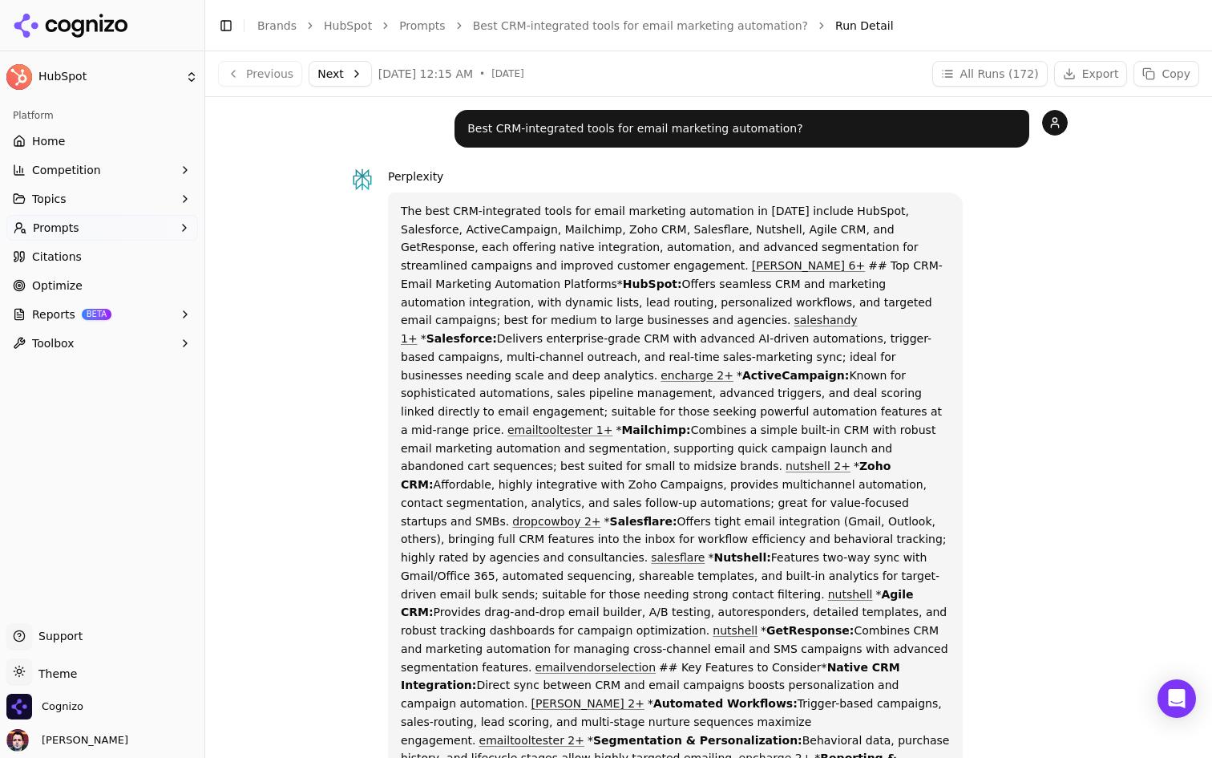
click at [129, 160] on button "Competition" at bounding box center [102, 170] width 192 height 26
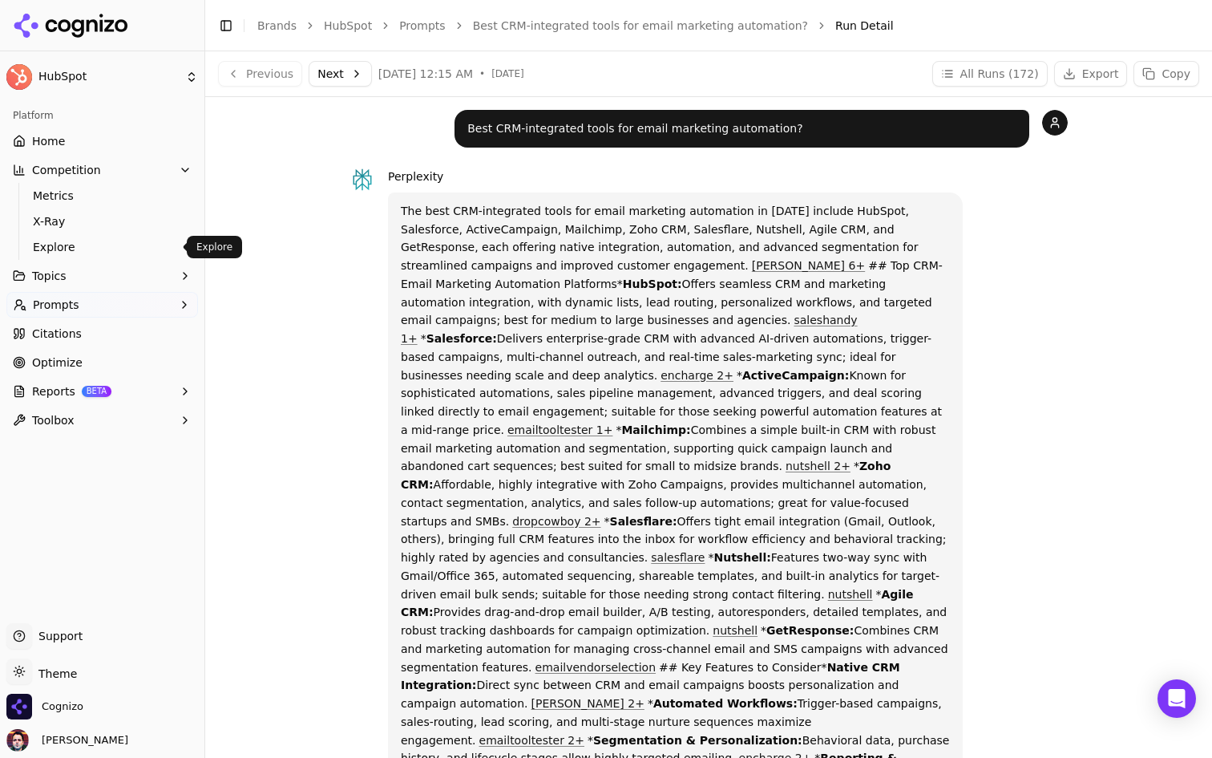
click at [83, 253] on span "Explore" at bounding box center [102, 247] width 139 height 16
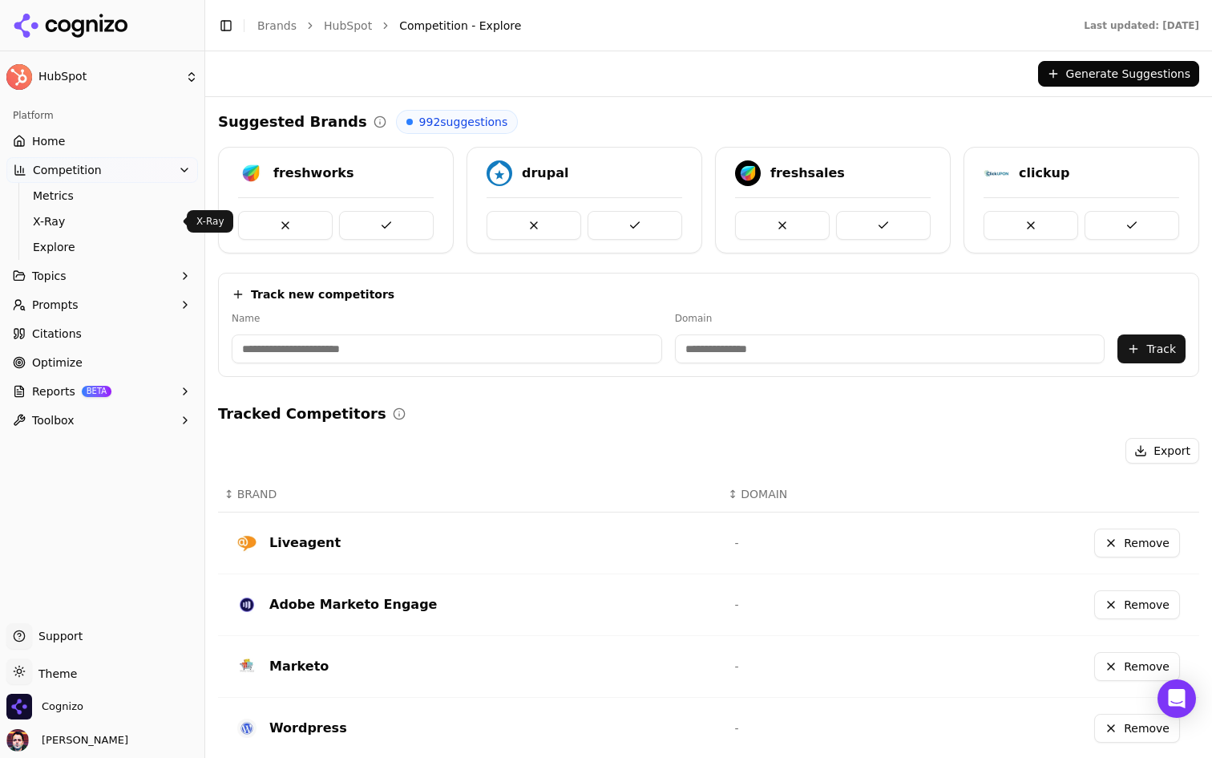
click at [74, 223] on span "X-Ray" at bounding box center [102, 221] width 139 height 16
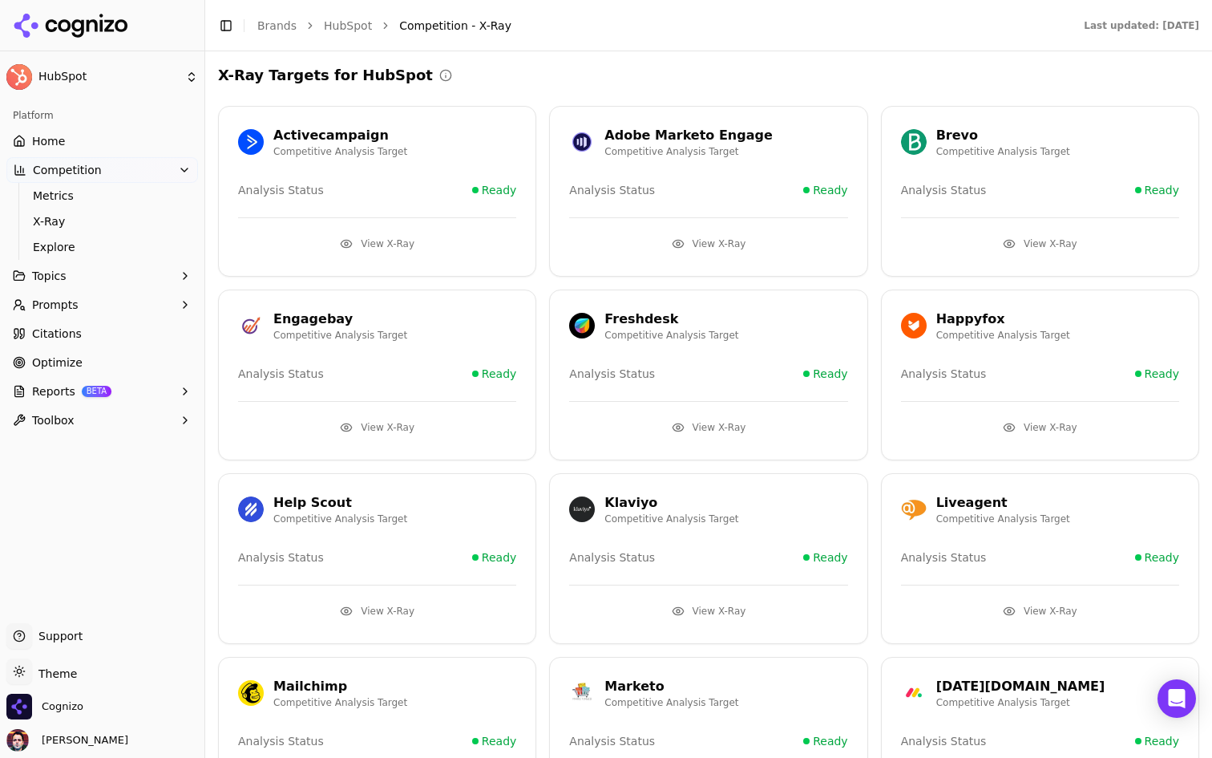
click at [693, 244] on button "View X-Ray" at bounding box center [708, 244] width 278 height 26
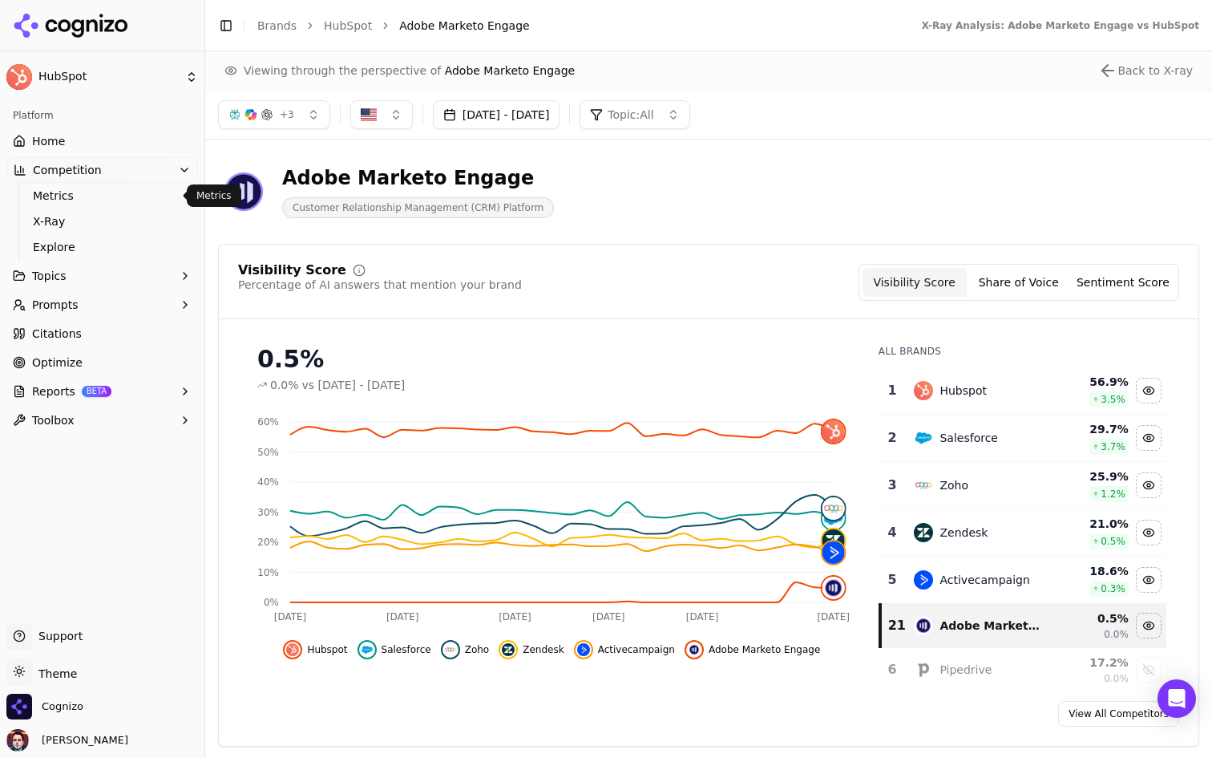
click at [115, 191] on span "Metrics" at bounding box center [102, 196] width 139 height 16
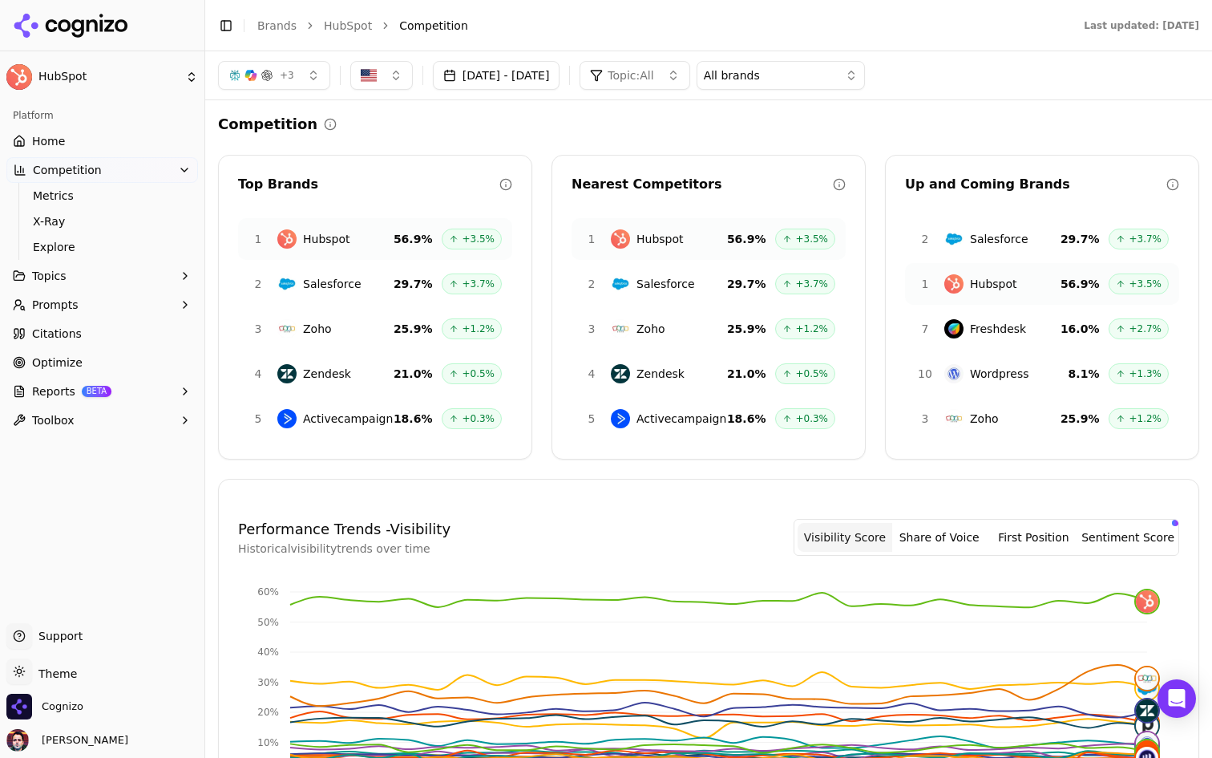
click at [106, 281] on button "Topics" at bounding box center [102, 276] width 192 height 26
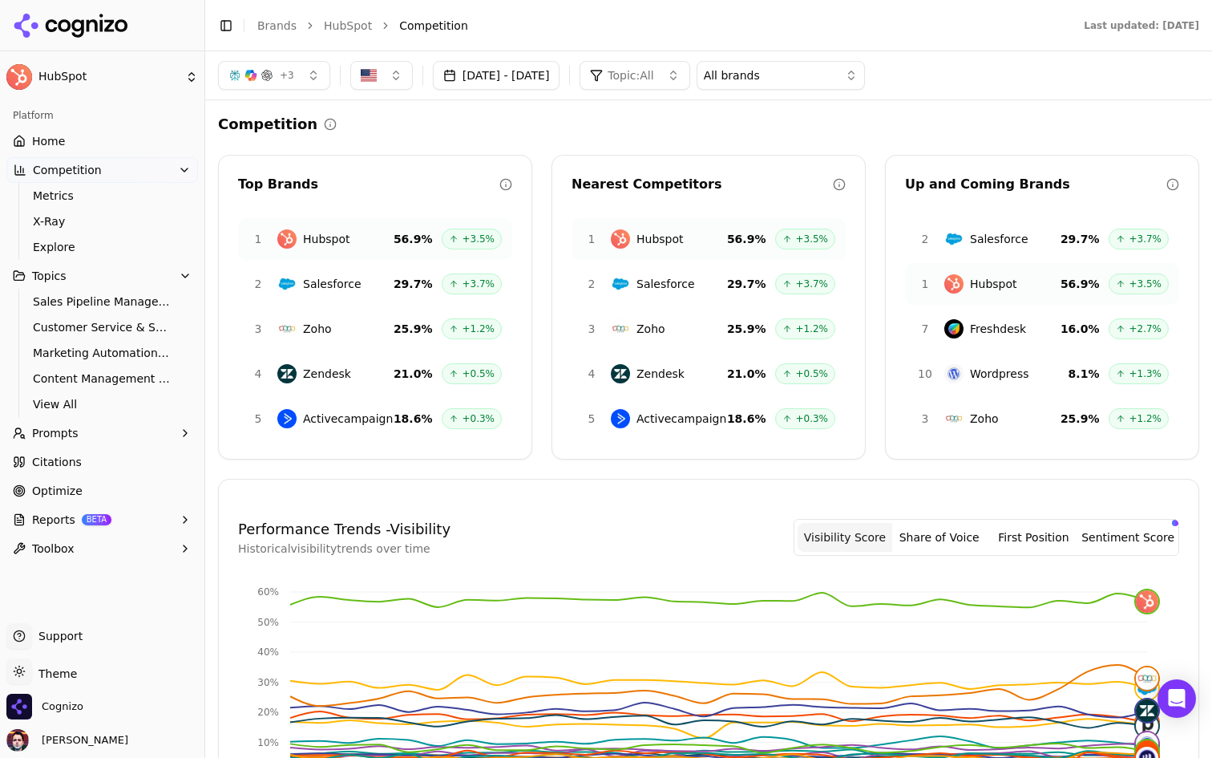
click at [95, 426] on button "Prompts" at bounding box center [102, 433] width 192 height 26
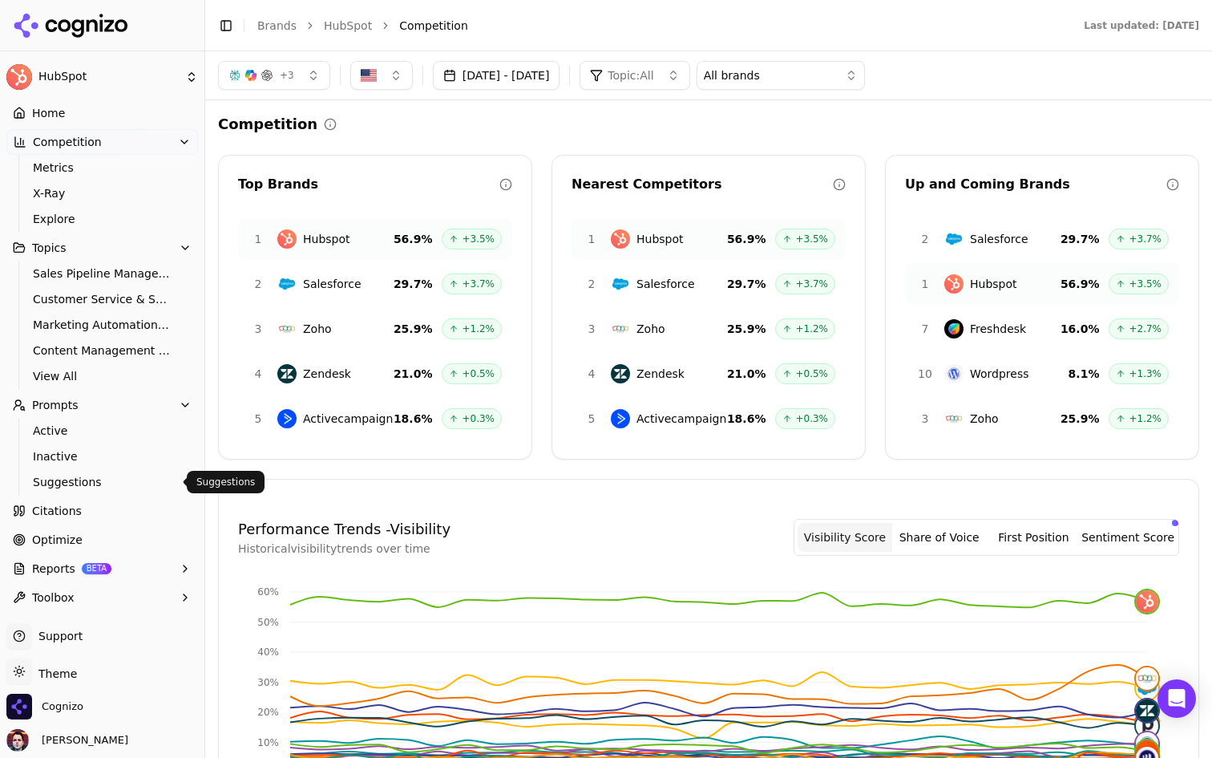
click at [63, 483] on span "Suggestions" at bounding box center [102, 482] width 139 height 16
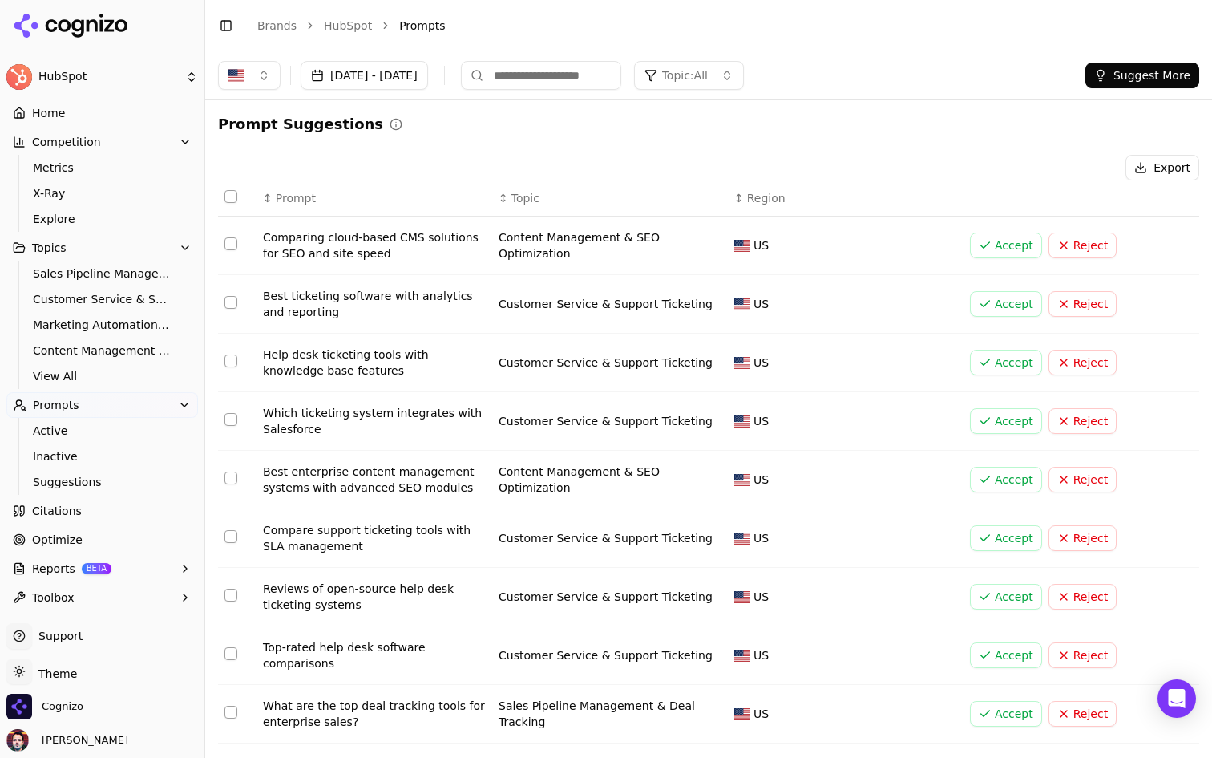
click at [1150, 78] on button "Suggest More" at bounding box center [1142, 76] width 114 height 26
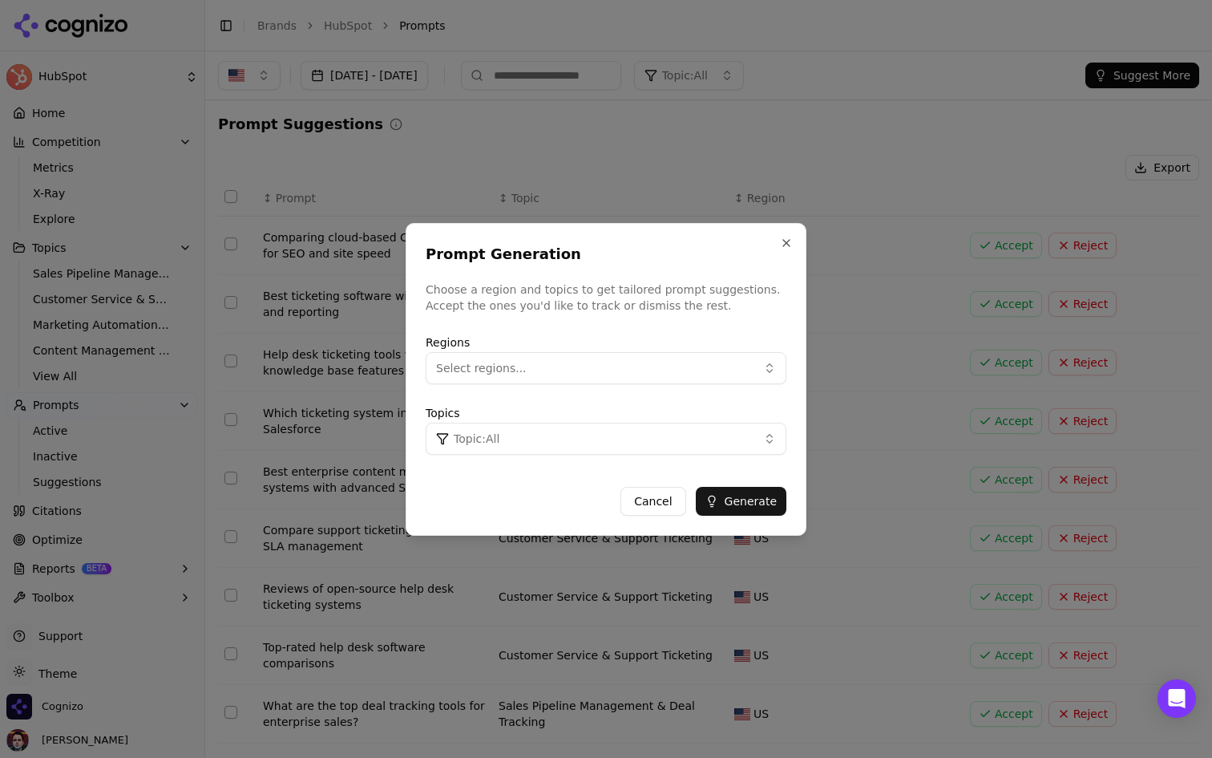
click at [717, 438] on button "Topic: All" at bounding box center [606, 438] width 361 height 32
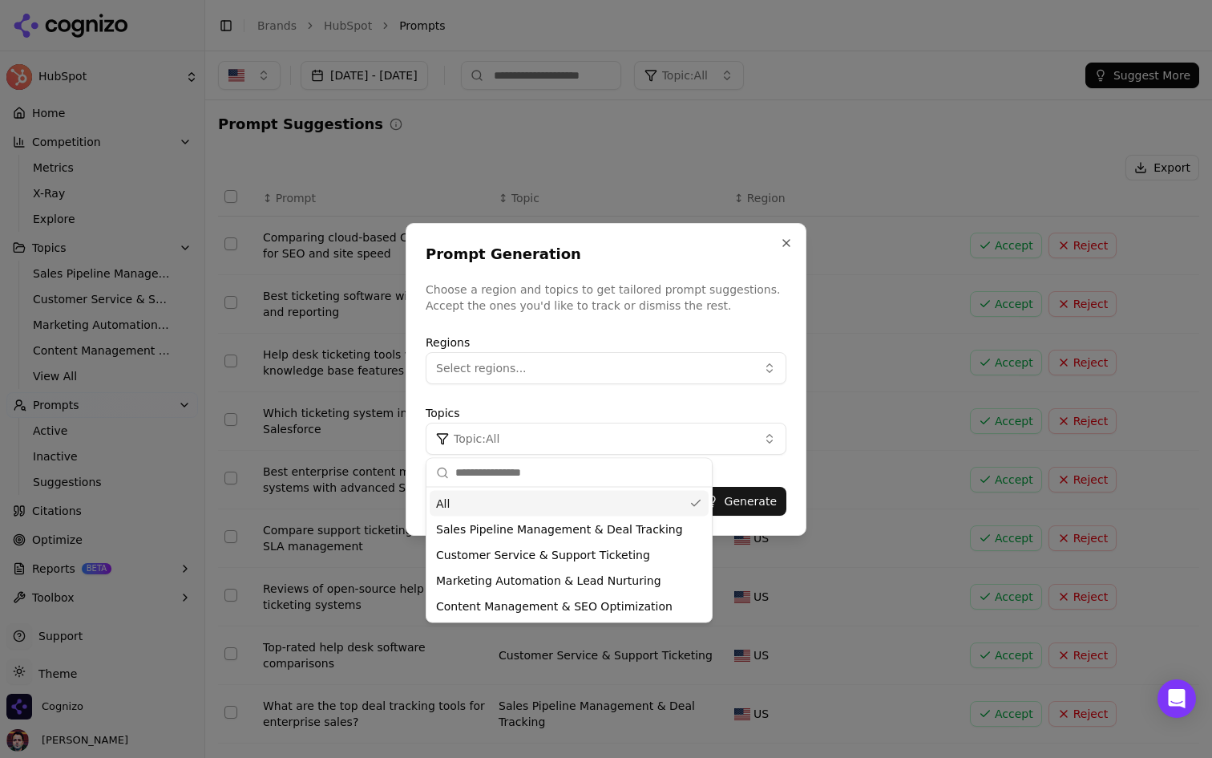
click at [717, 438] on button "Topic: All" at bounding box center [606, 438] width 361 height 32
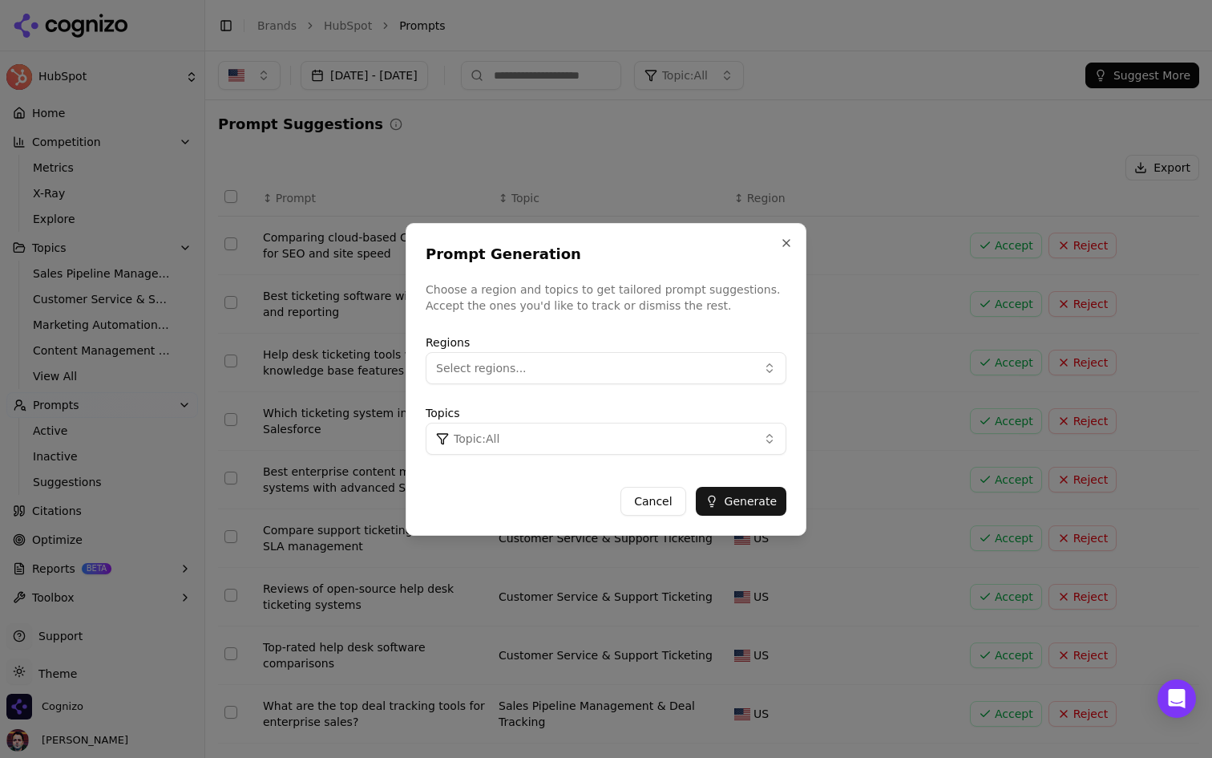
click at [723, 355] on button "Select regions..." at bounding box center [606, 368] width 361 height 32
click at [725, 259] on h2 "Prompt Generation" at bounding box center [606, 254] width 361 height 22
click at [791, 241] on button "Close" at bounding box center [786, 242] width 13 height 13
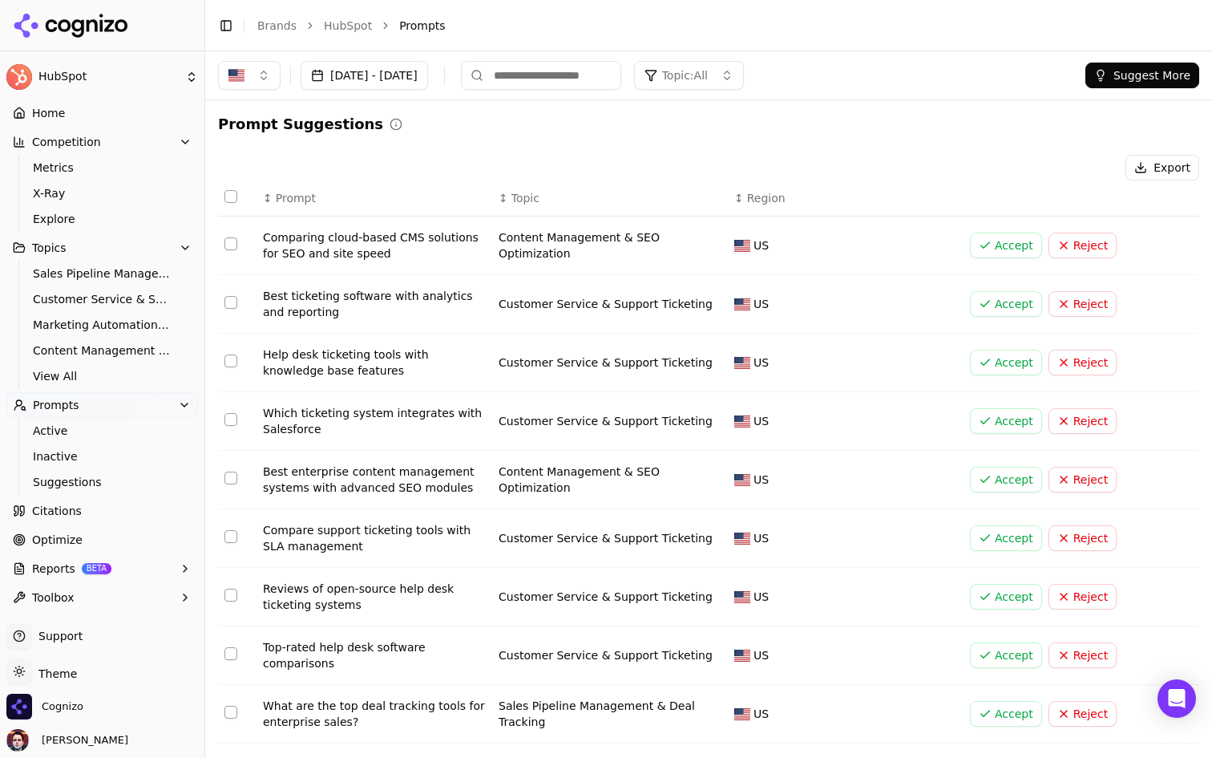
click at [150, 508] on link "Citations" at bounding box center [102, 511] width 192 height 26
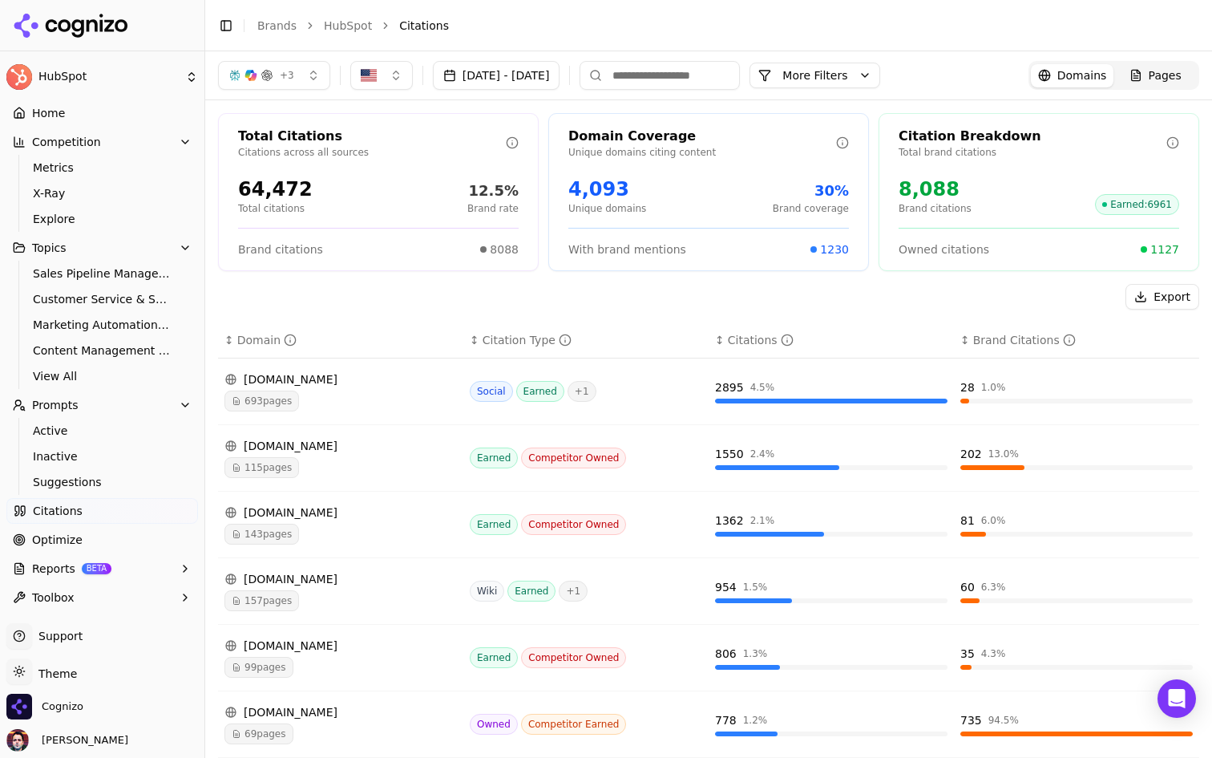
click at [228, 22] on button "Toggle Sidebar" at bounding box center [226, 25] width 22 height 22
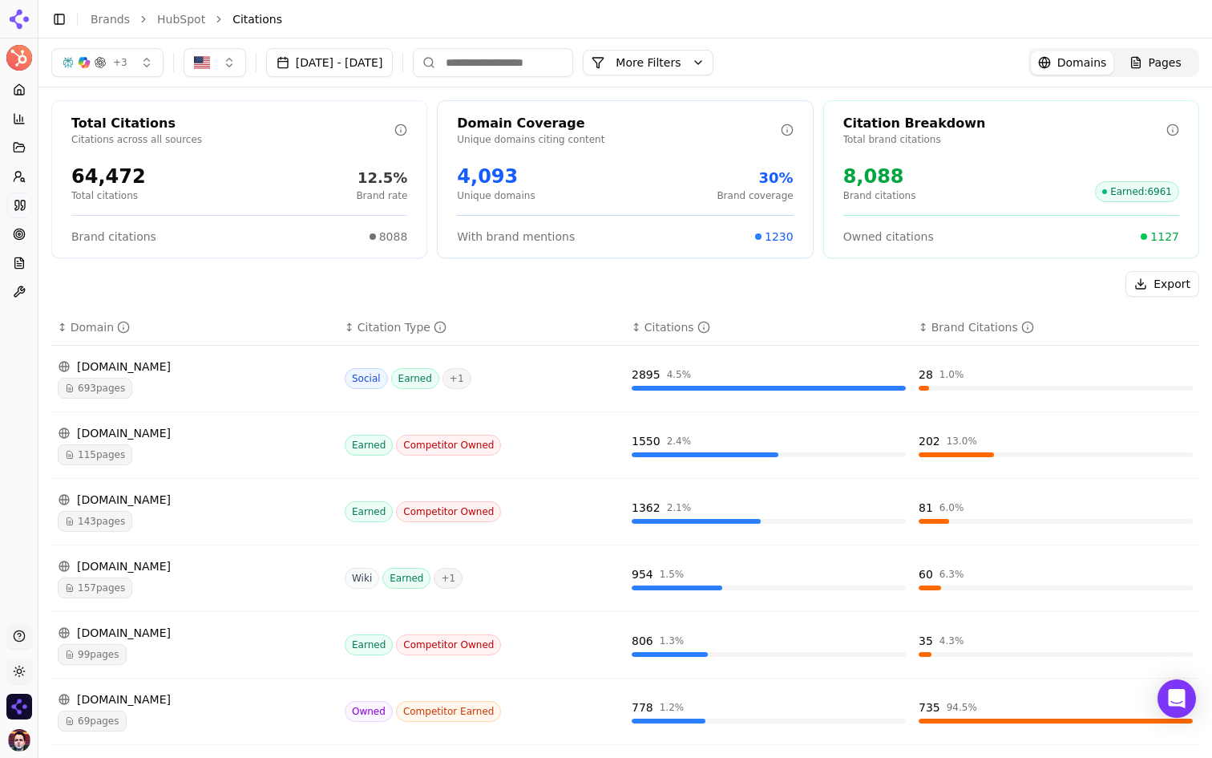
click at [1142, 63] on div "Pages" at bounding box center [1155, 63] width 52 height 16
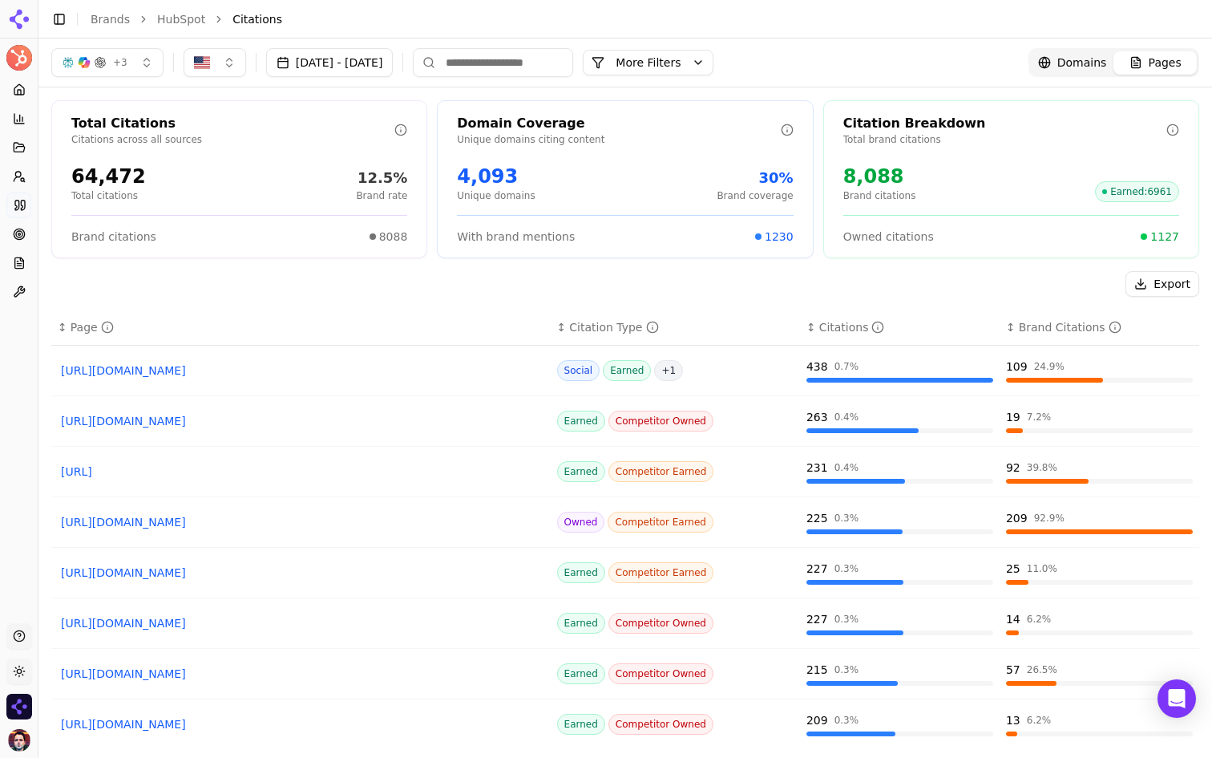
click at [1065, 60] on span "Domains" at bounding box center [1082, 63] width 50 height 16
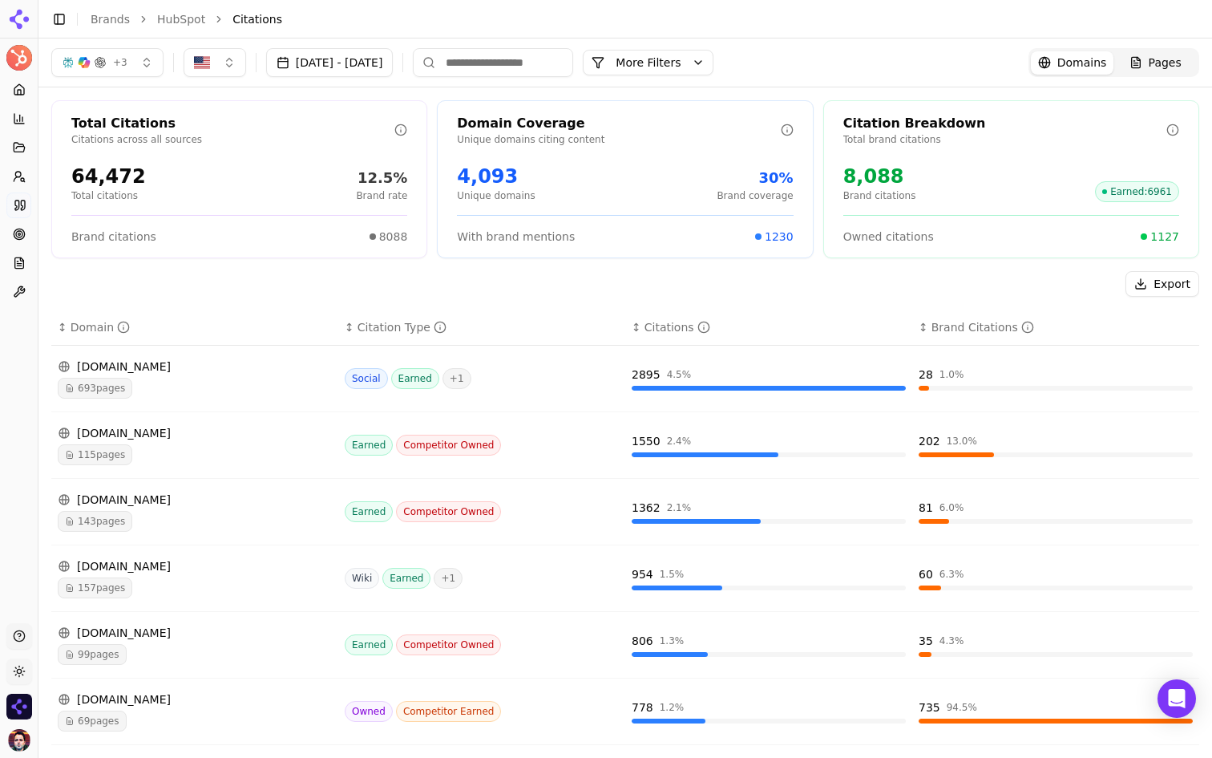
click at [719, 42] on div "+ 3 [DATE] - [DATE] More More Filters Domains Pages" at bounding box center [625, 62] width 1174 height 48
click at [703, 67] on button "More Filters" at bounding box center [648, 63] width 131 height 26
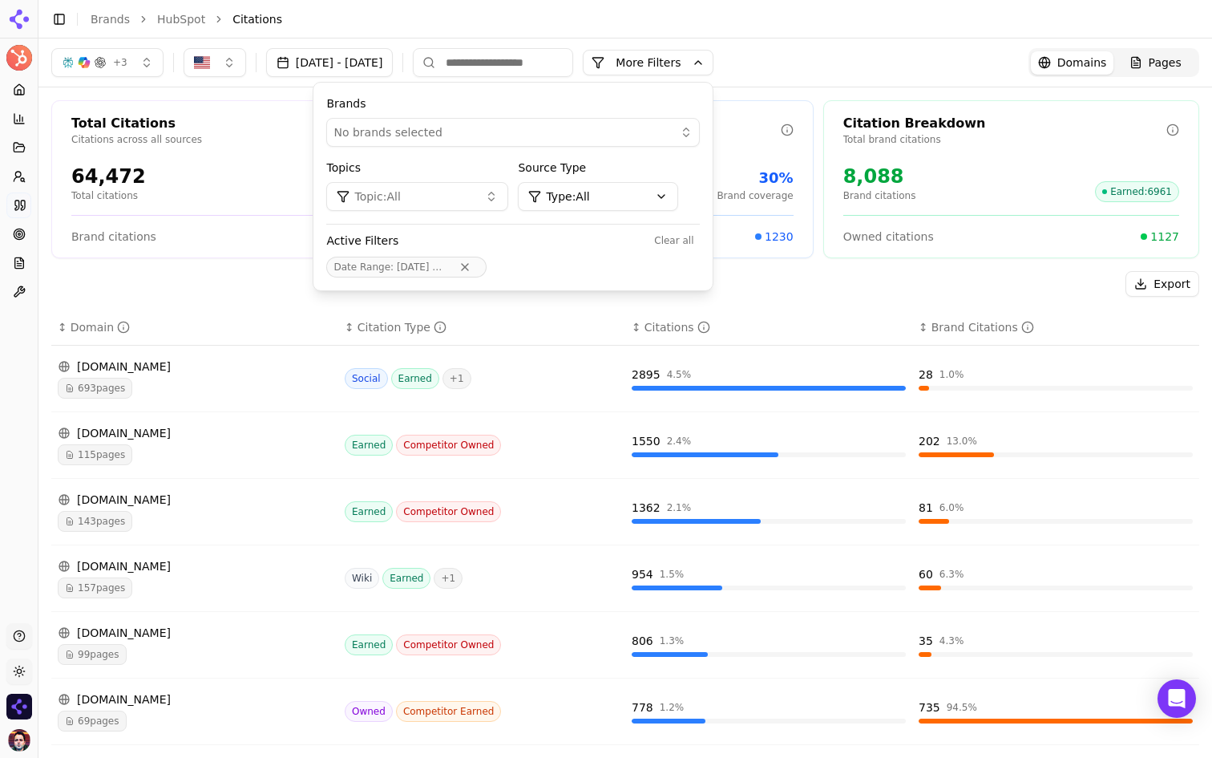
click at [688, 205] on html "HubSpot Platform Home Competition Topics Prompts Citations Optimize Reports Too…" at bounding box center [606, 379] width 1212 height 758
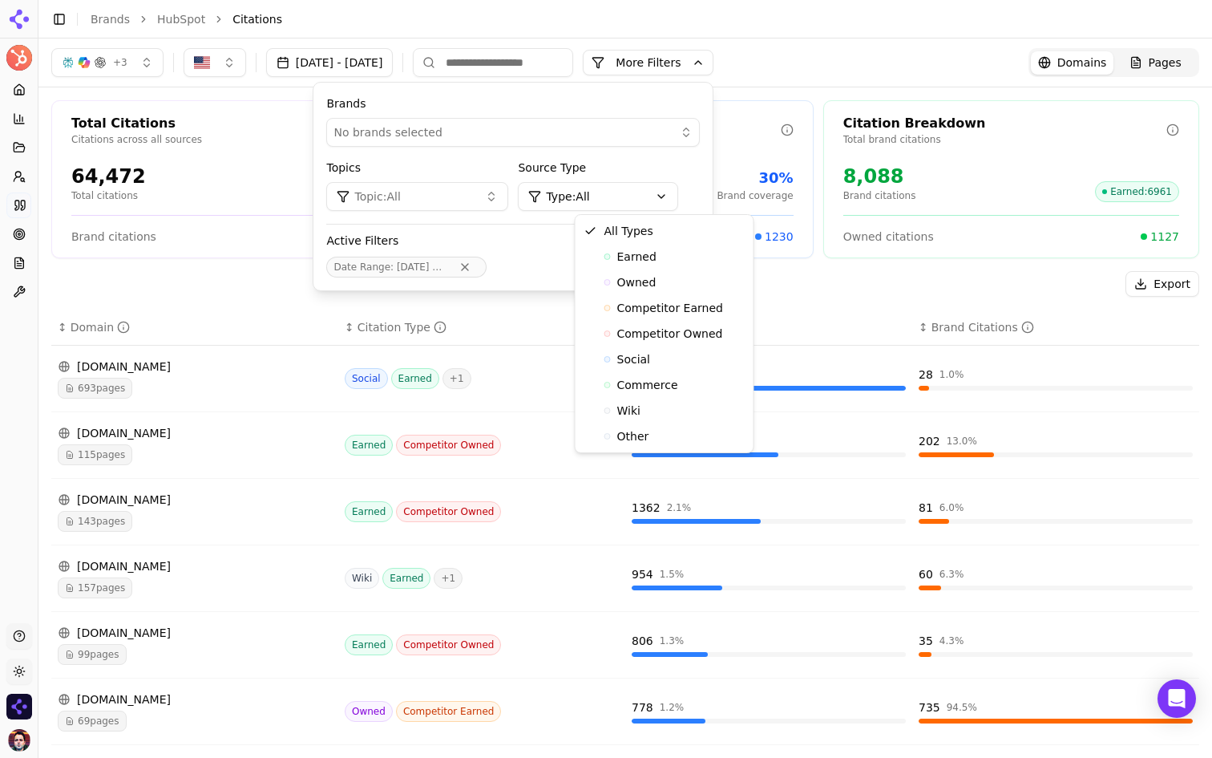
click at [160, 298] on html "HubSpot Platform Home Competition Topics Prompts Citations Optimize Reports Too…" at bounding box center [606, 379] width 1212 height 758
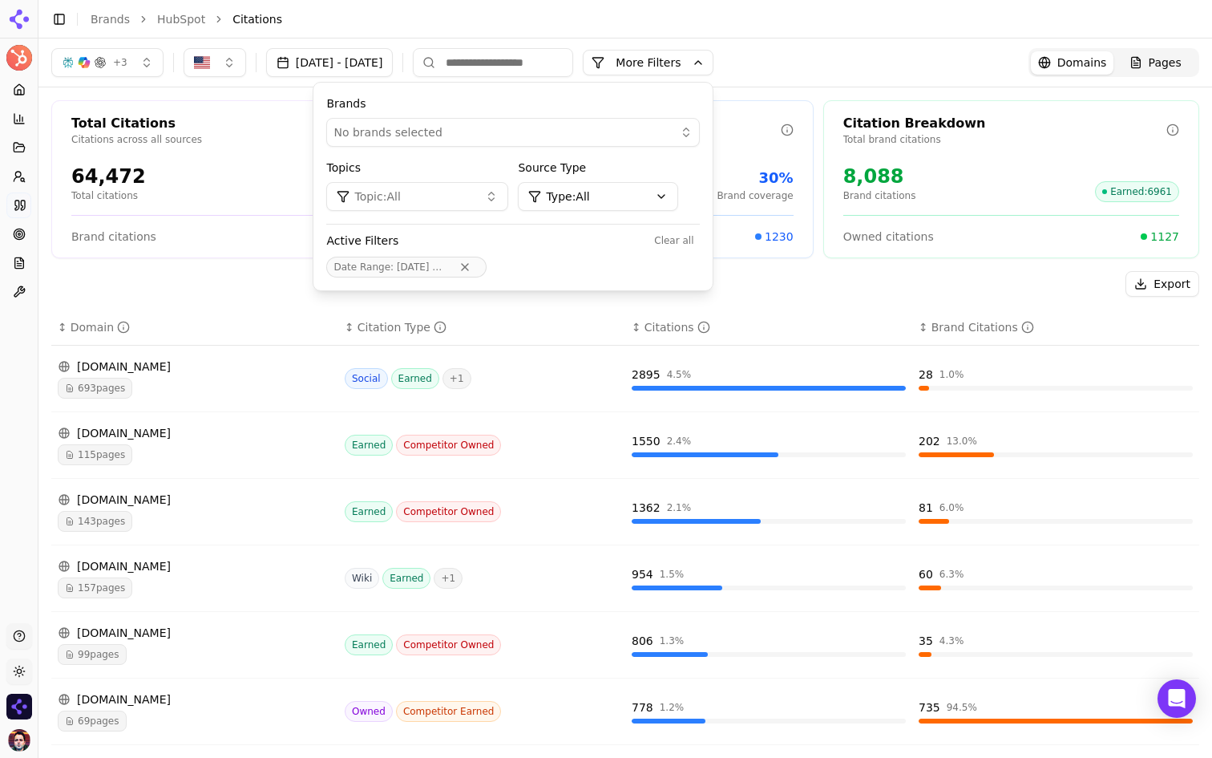
click at [48, 2] on header "Toggle Sidebar Brands HubSpot Citations" at bounding box center [625, 19] width 1174 height 38
click at [51, 13] on button "Toggle Sidebar" at bounding box center [59, 19] width 22 height 22
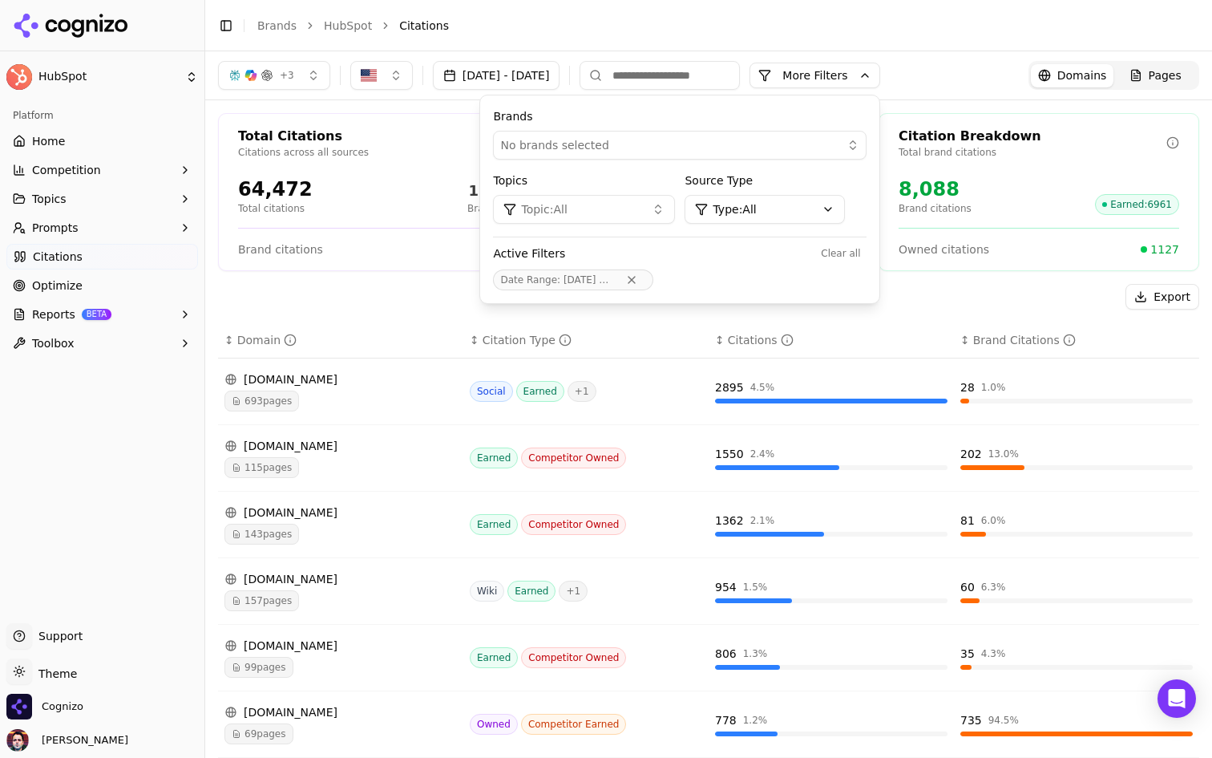
click at [111, 321] on button "Reports BETA" at bounding box center [102, 314] width 192 height 26
